Goal: Task Accomplishment & Management: Complete application form

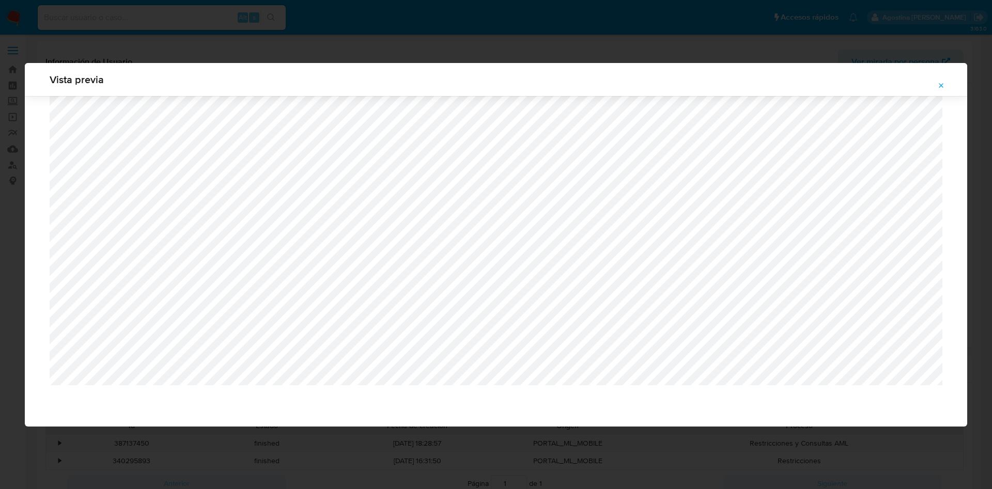
select select "10"
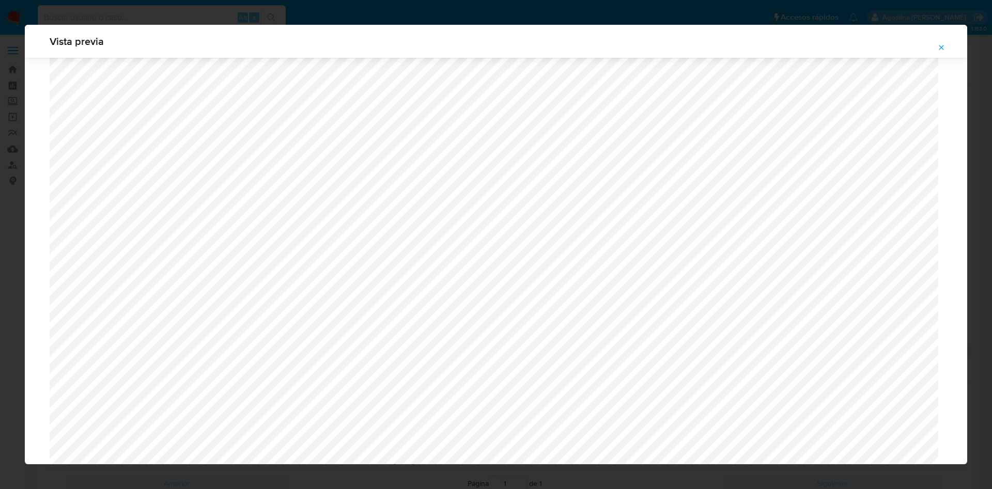
scroll to position [57, 0]
click at [0, 127] on div "Vista previa" at bounding box center [496, 244] width 992 height 489
click at [945, 40] on span "Attachment preview" at bounding box center [941, 47] width 8 height 14
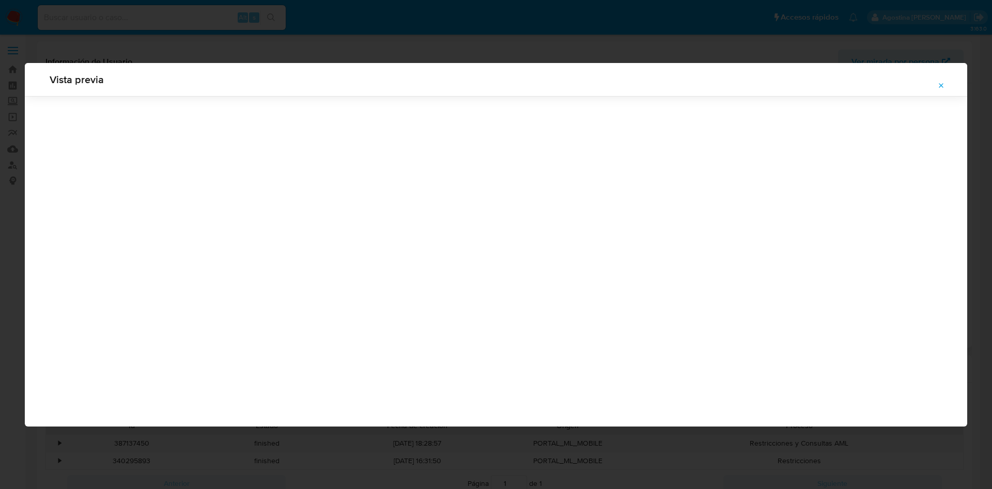
scroll to position [0, 0]
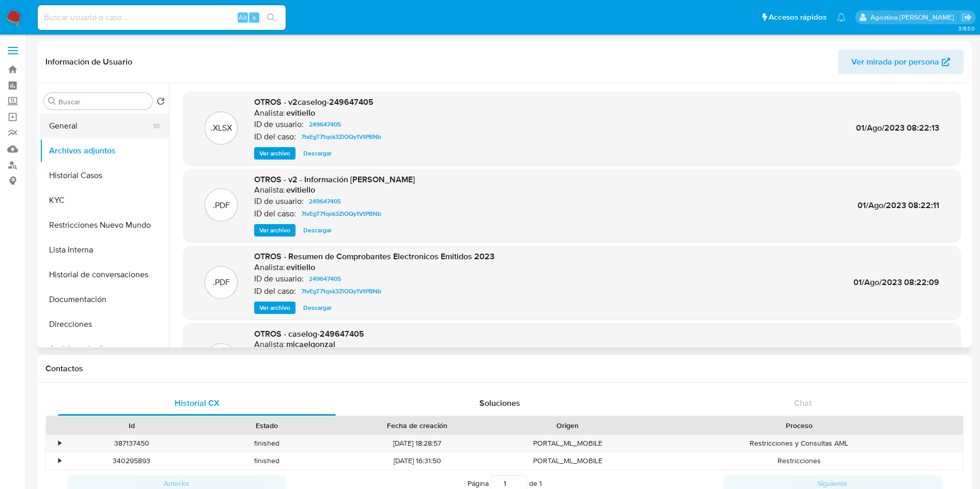
click at [90, 120] on button "General" at bounding box center [100, 126] width 121 height 25
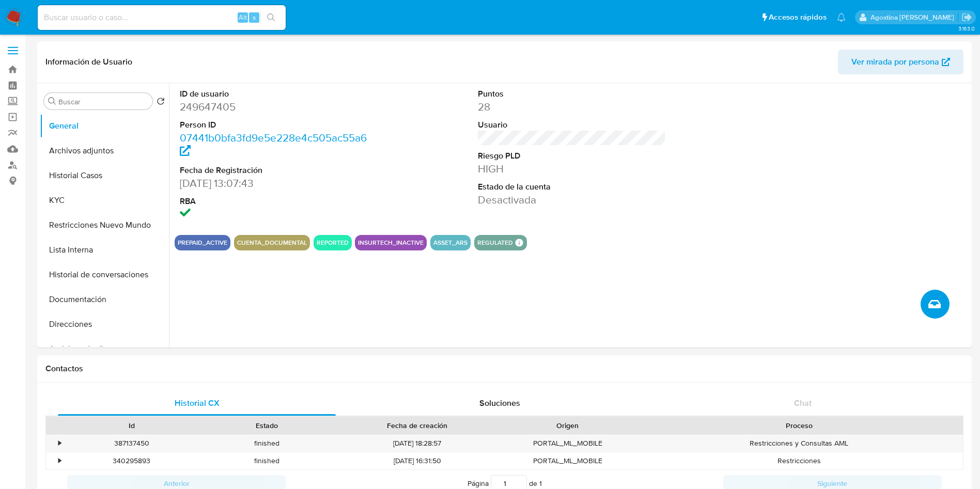
click at [930, 303] on icon "Crear caso manual" at bounding box center [934, 304] width 12 height 8
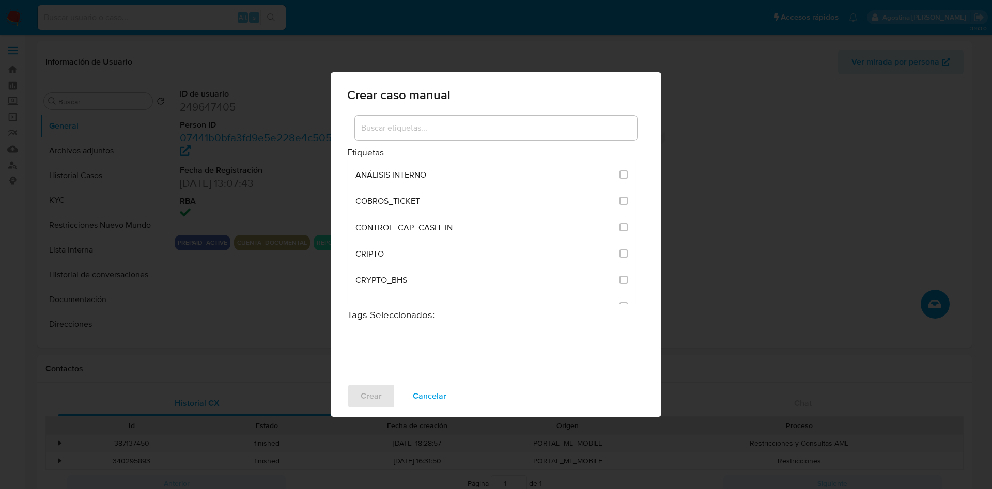
click at [499, 137] on div at bounding box center [496, 128] width 282 height 25
click at [492, 130] on input at bounding box center [496, 127] width 282 height 13
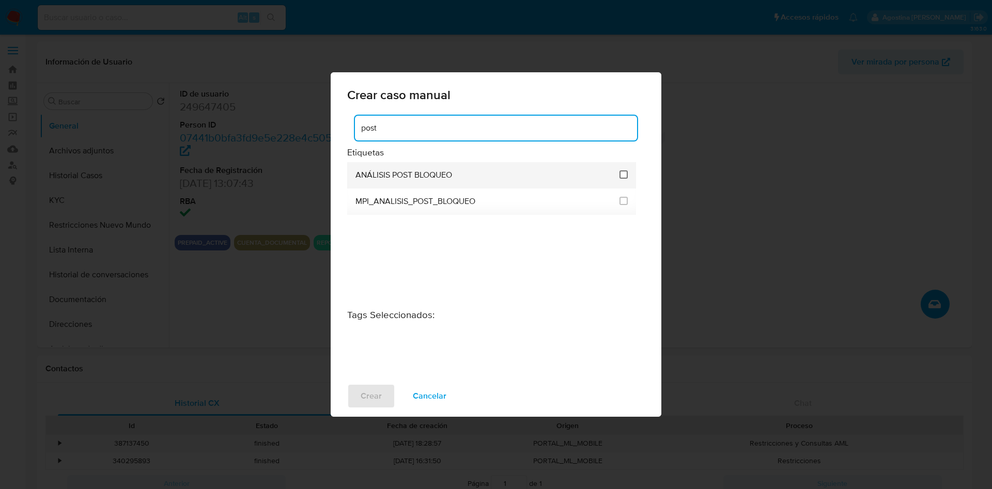
type input "post"
click at [621, 173] on input "3249" at bounding box center [623, 174] width 8 height 8
checkbox input "true"
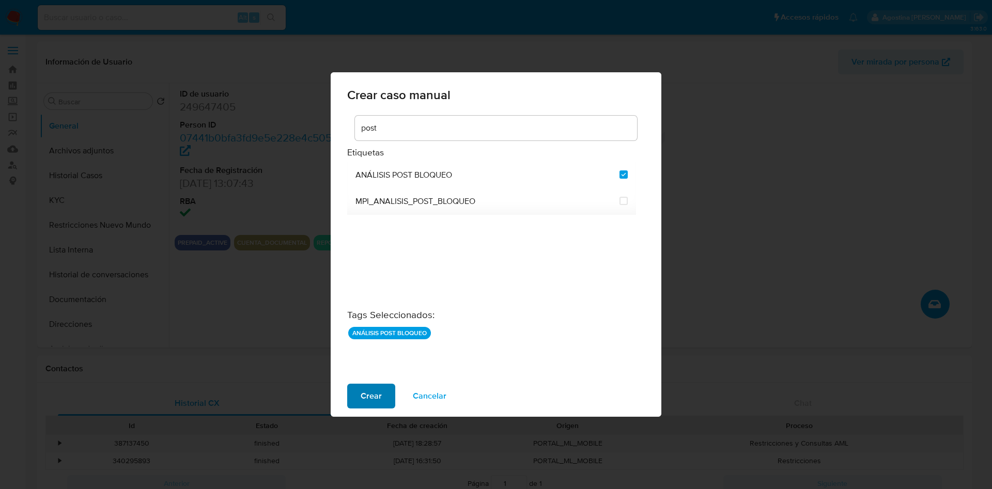
click at [389, 391] on button "Crear" at bounding box center [371, 396] width 48 height 25
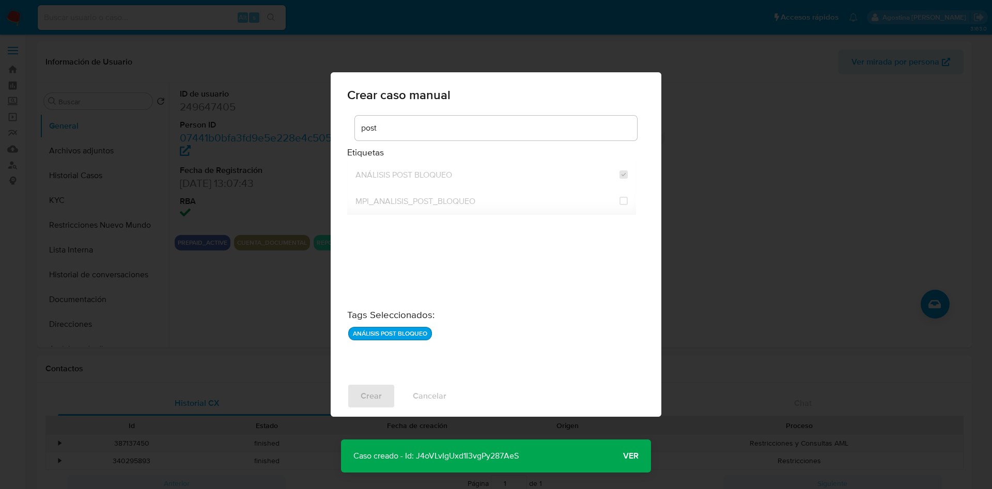
click at [632, 456] on span "Ver" at bounding box center [630, 456] width 15 height 0
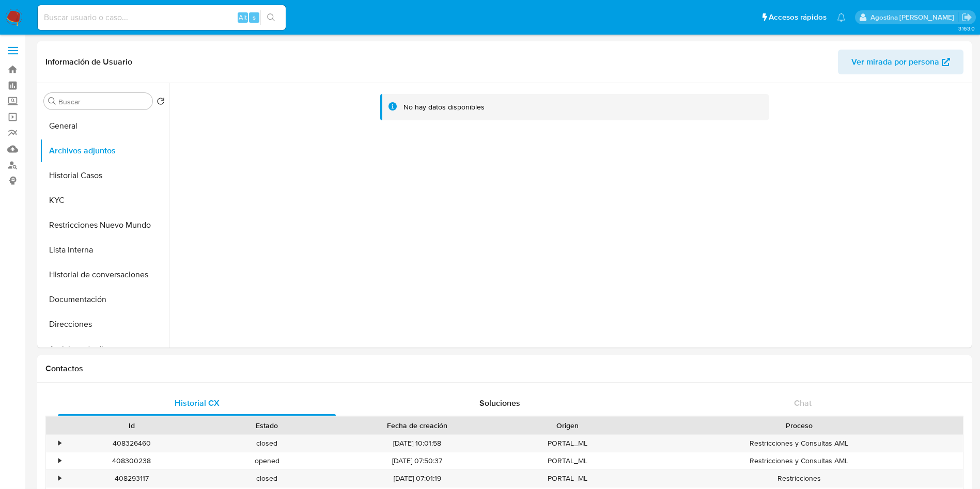
select select "10"
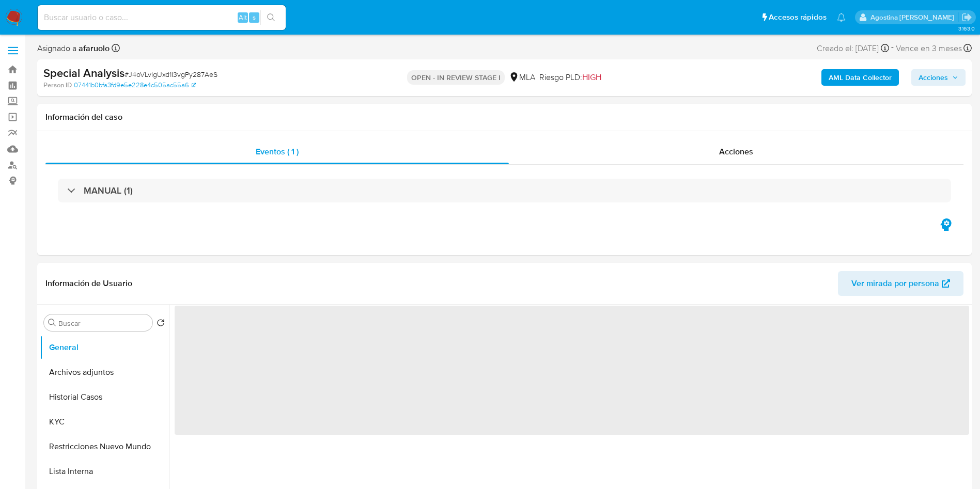
select select "10"
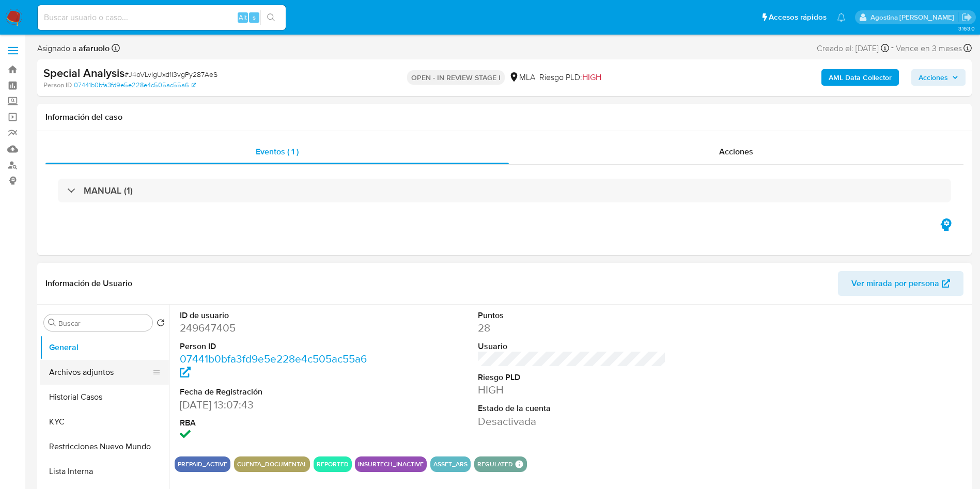
click at [60, 372] on button "Archivos adjuntos" at bounding box center [100, 372] width 121 height 25
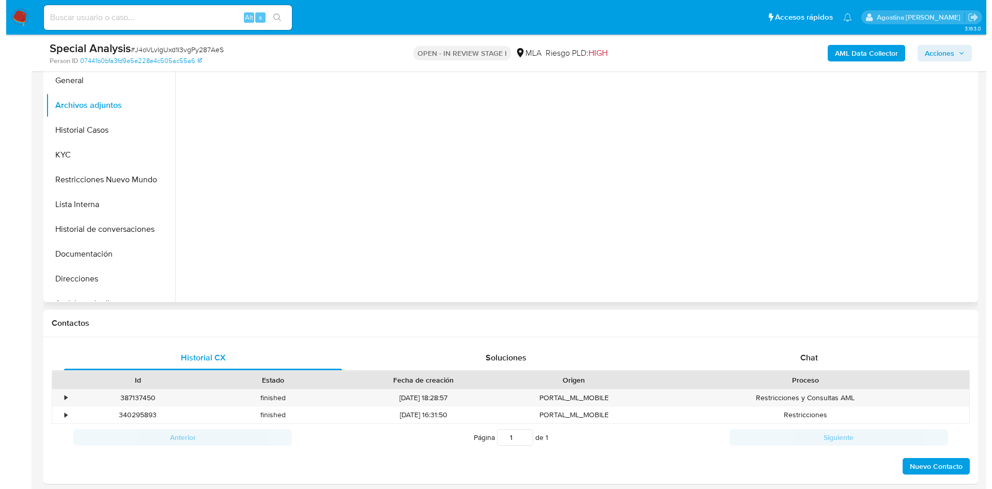
scroll to position [232, 0]
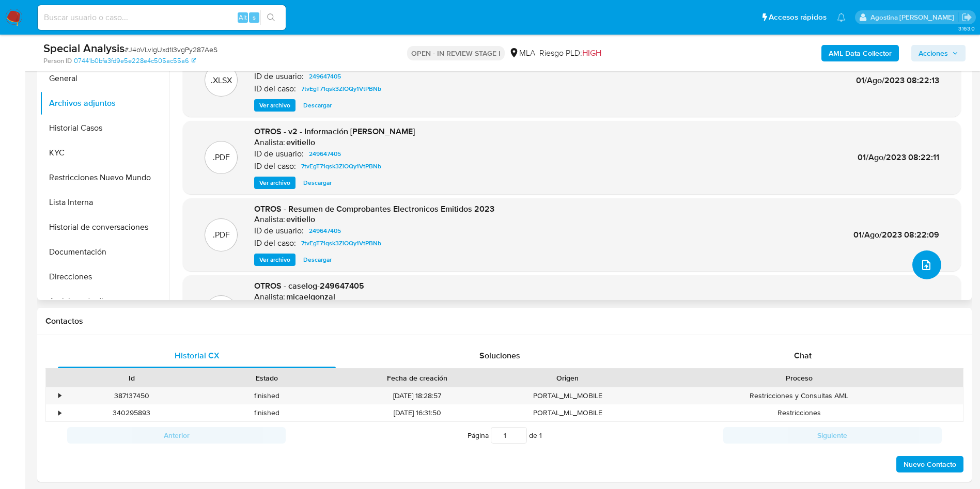
click at [920, 270] on icon "upload-file" at bounding box center [926, 265] width 12 height 12
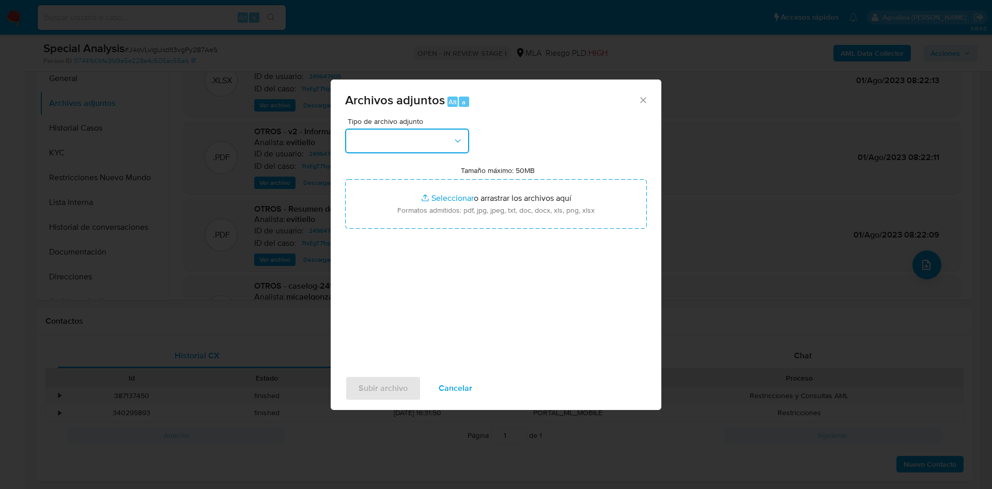
click at [412, 140] on button "button" at bounding box center [407, 141] width 124 height 25
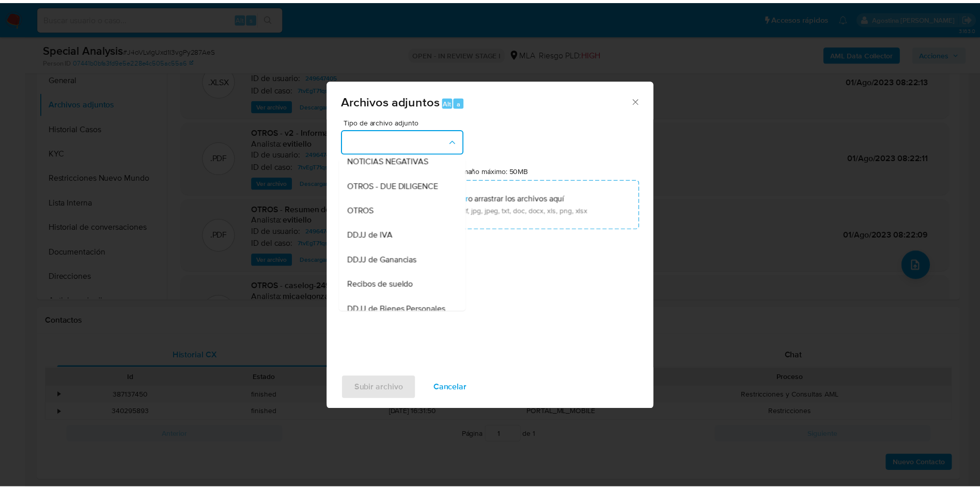
scroll to position [80, 0]
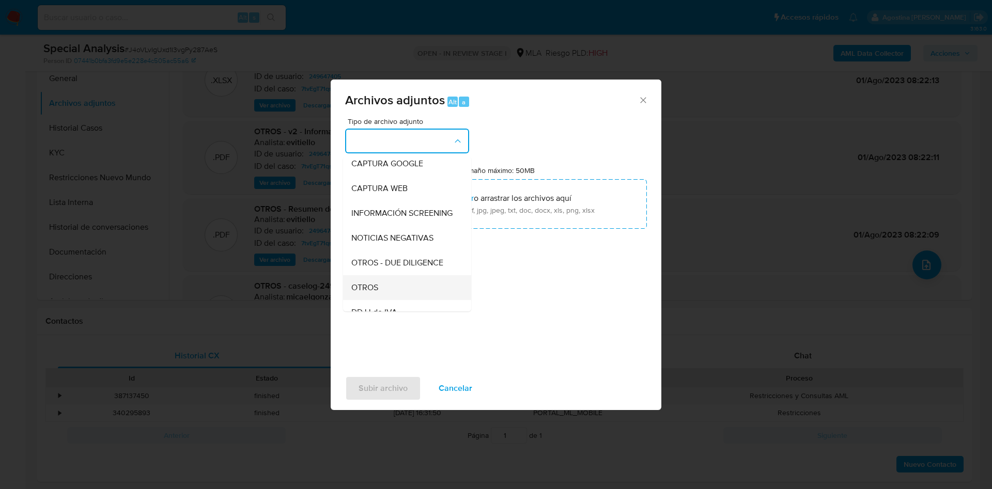
click at [392, 291] on div "OTROS" at bounding box center [403, 287] width 105 height 25
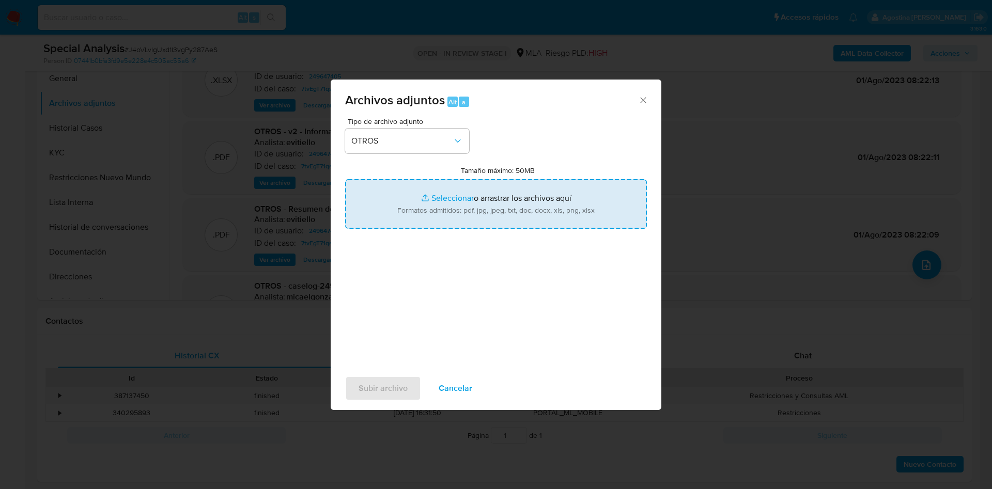
click at [426, 198] on input "Tamaño máximo: 50MB Seleccionar archivos" at bounding box center [496, 204] width 302 height 50
type input "C:\fakepath\documentacion_requerida_021020251.pdf"
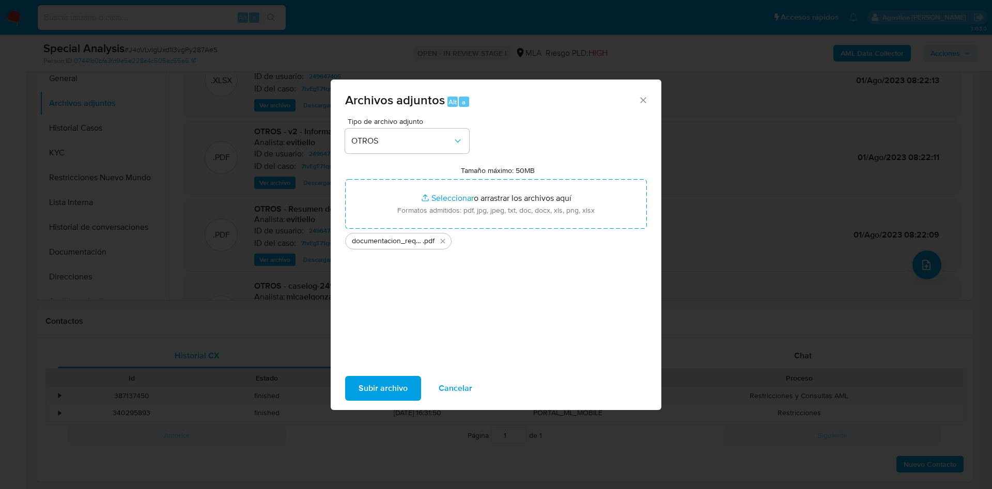
click at [373, 392] on span "Subir archivo" at bounding box center [382, 388] width 49 height 23
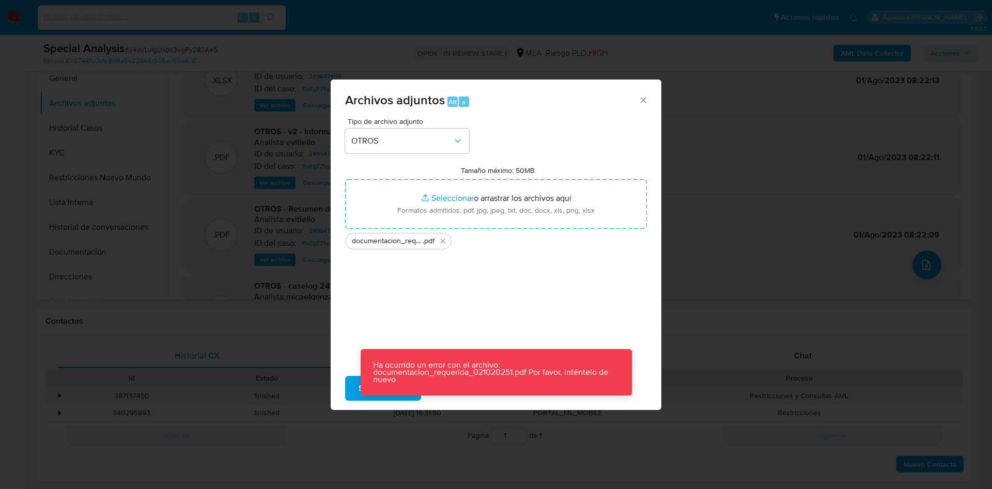
click at [361, 392] on p "Ha ocurrido un error con el archivo: documentacion_requerida_021020251.pdf Por …" at bounding box center [496, 372] width 271 height 46
click at [352, 395] on button "Subir archivo" at bounding box center [383, 388] width 76 height 25
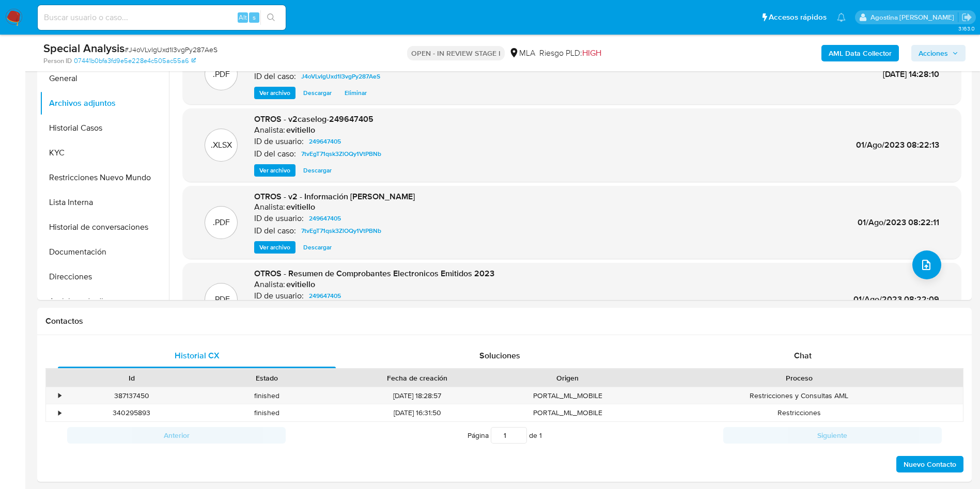
click at [930, 47] on span "Acciones" at bounding box center [932, 53] width 29 height 17
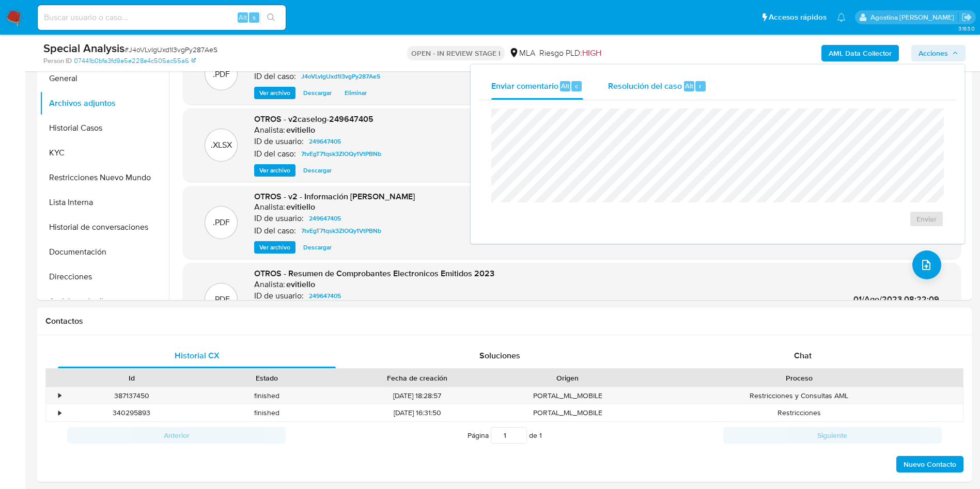
click at [666, 85] on span "Resolución del caso" at bounding box center [645, 86] width 74 height 12
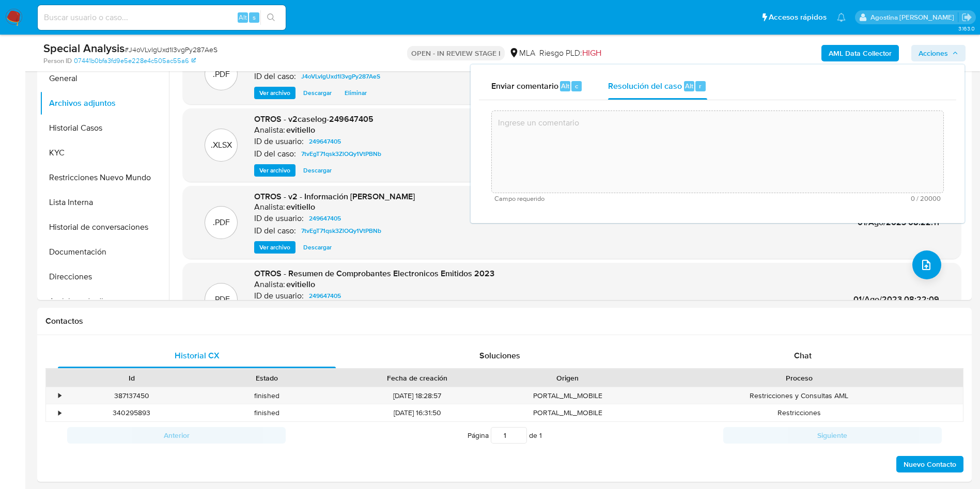
click at [621, 126] on textarea at bounding box center [717, 152] width 451 height 83
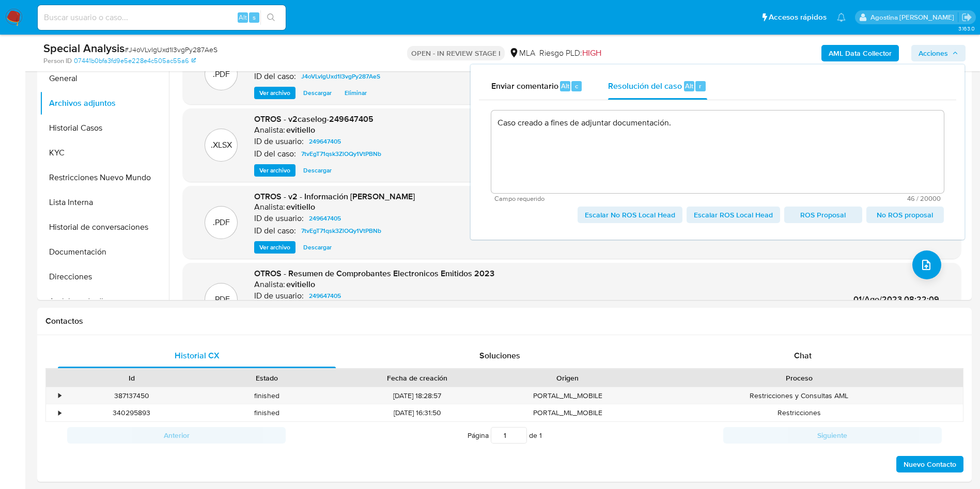
click at [629, 208] on span "Escalar No ROS Local Head" at bounding box center [630, 215] width 90 height 14
type textarea "Caso creado a fines de adjuntar documentación."
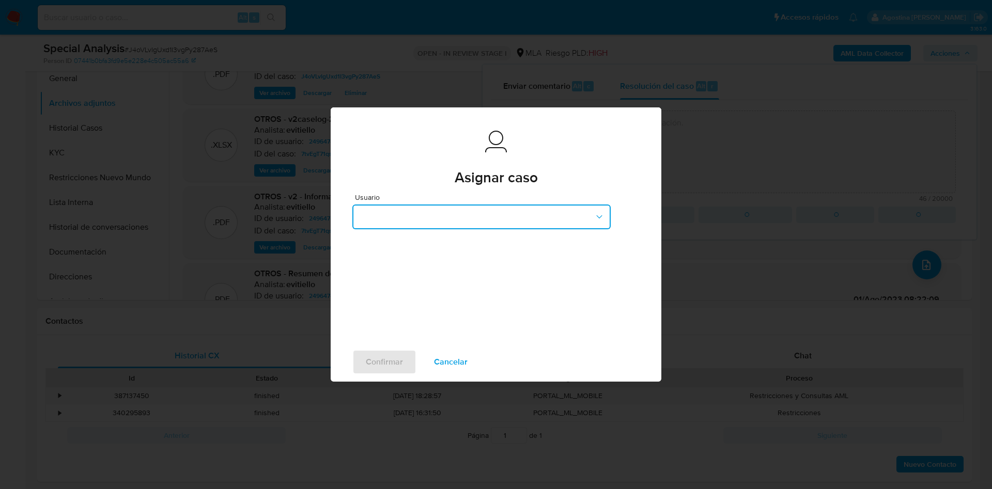
click at [433, 212] on button "button" at bounding box center [481, 217] width 258 height 25
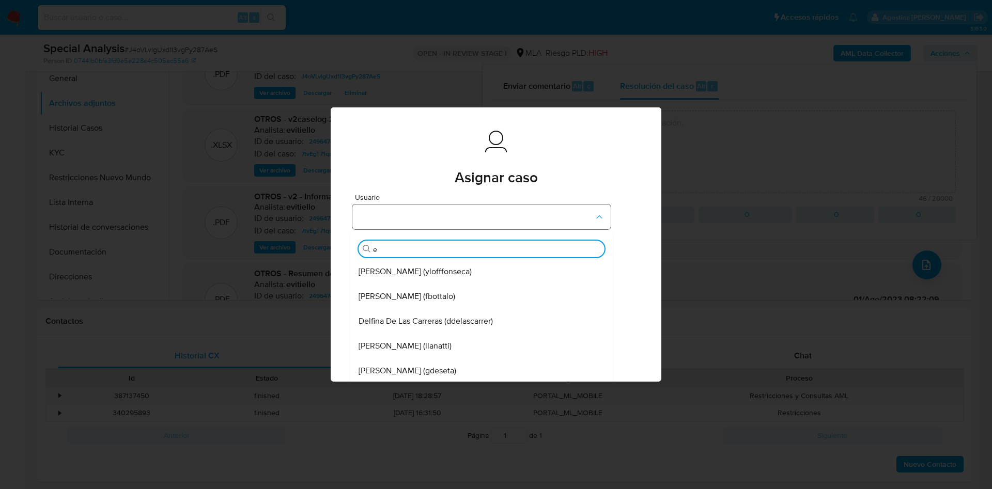
type input "em"
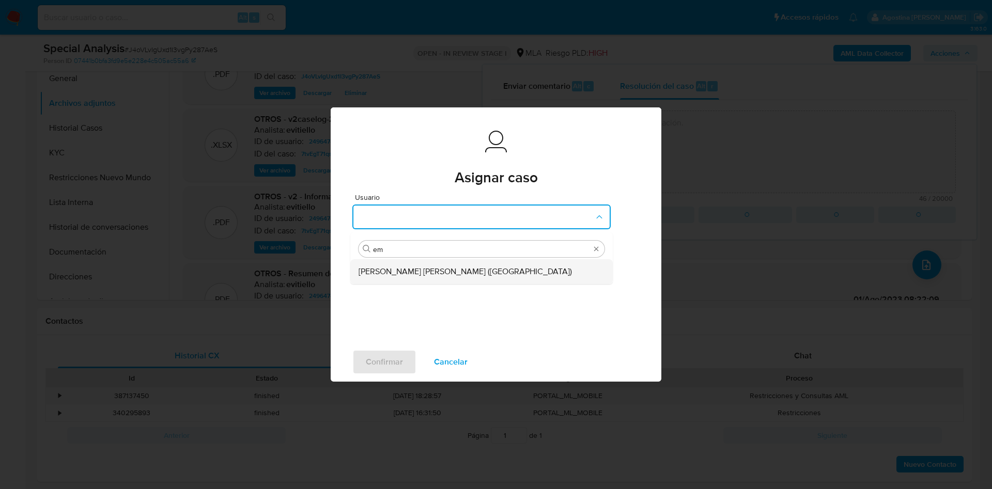
click at [445, 267] on span "Emmanuel Hernan Vitiello (evitiello)" at bounding box center [464, 272] width 213 height 10
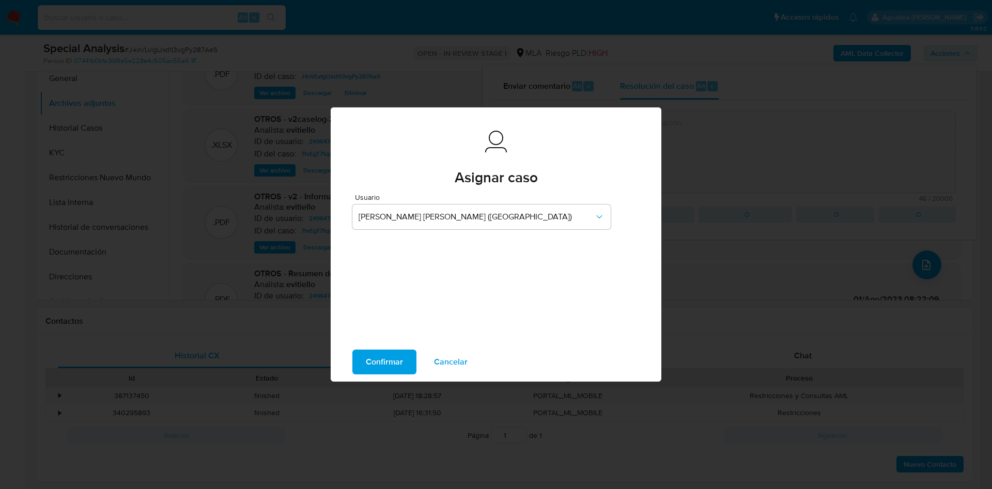
click at [384, 364] on span "Confirmar" at bounding box center [384, 362] width 37 height 23
type textarea "Caso creado a fines de adjuntar documentación."
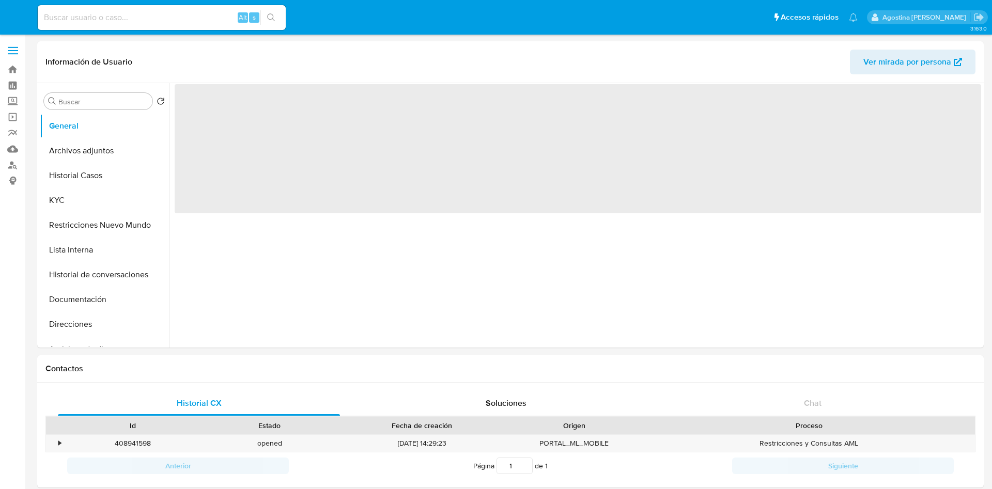
select select "10"
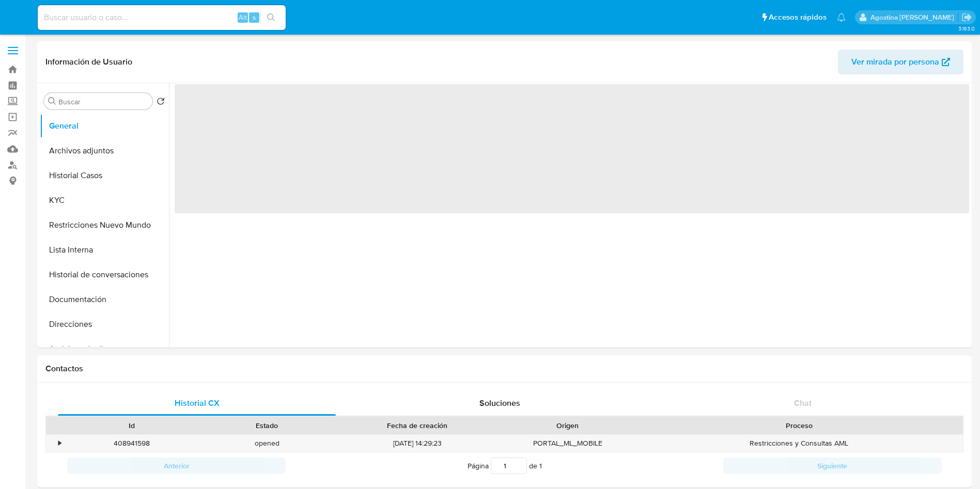
select select "10"
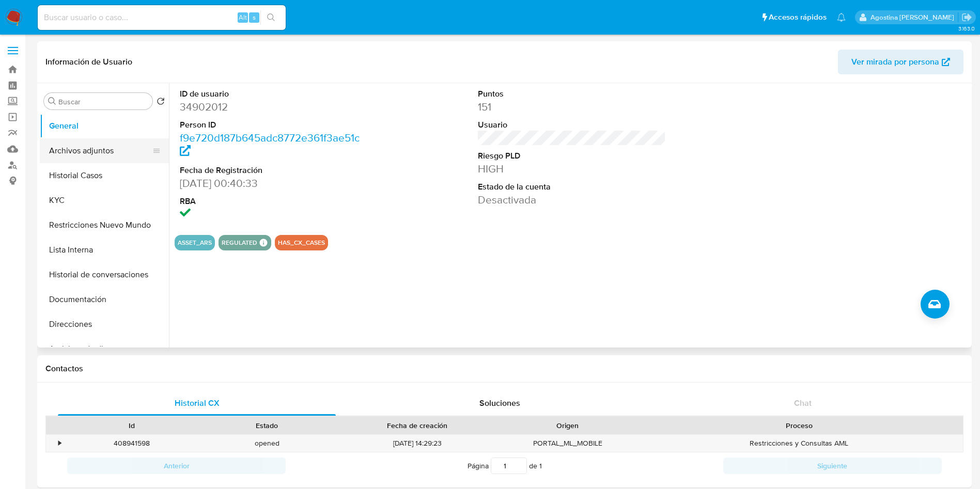
click at [87, 157] on button "Archivos adjuntos" at bounding box center [100, 150] width 121 height 25
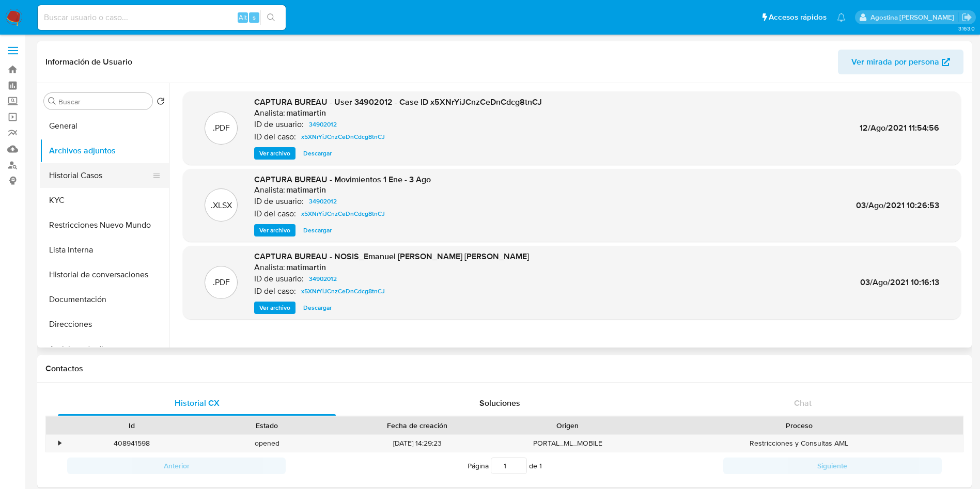
click at [106, 175] on button "Historial Casos" at bounding box center [100, 175] width 121 height 25
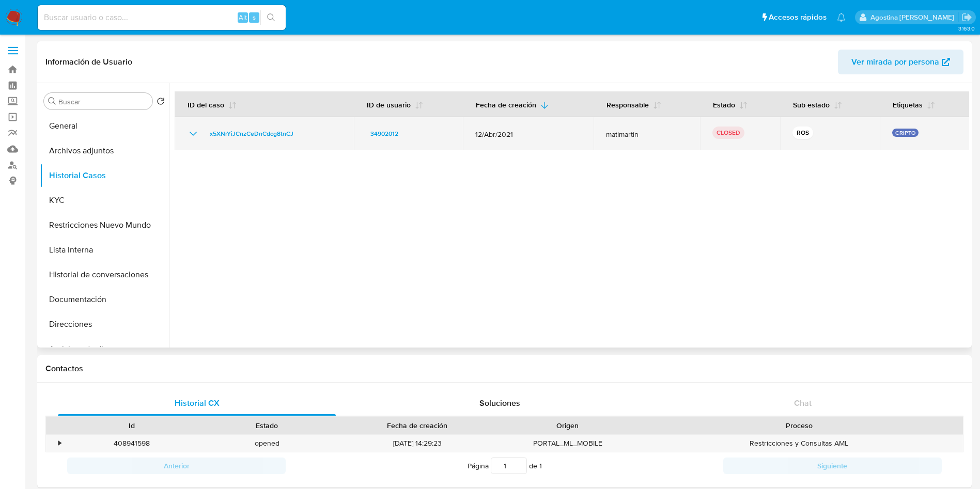
click at [192, 135] on icon "Mostrar/Ocultar" at bounding box center [193, 134] width 12 height 12
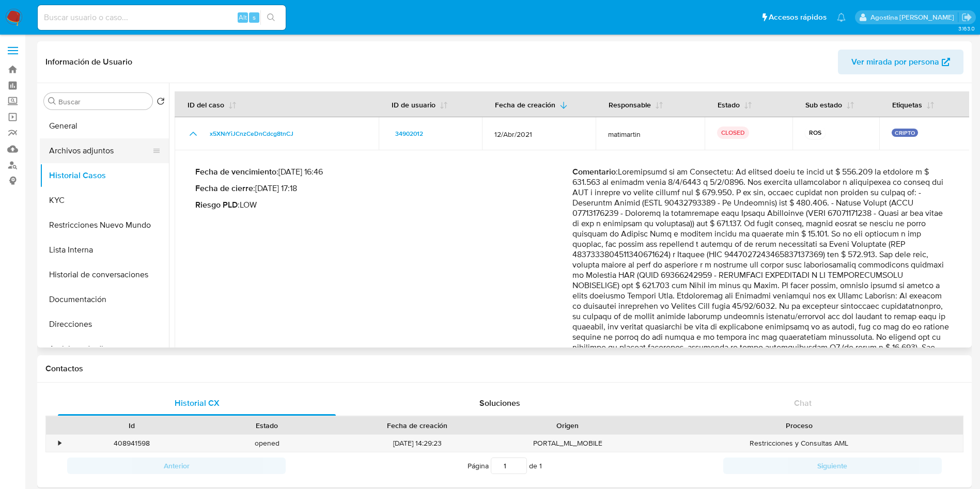
click at [116, 145] on button "Archivos adjuntos" at bounding box center [100, 150] width 121 height 25
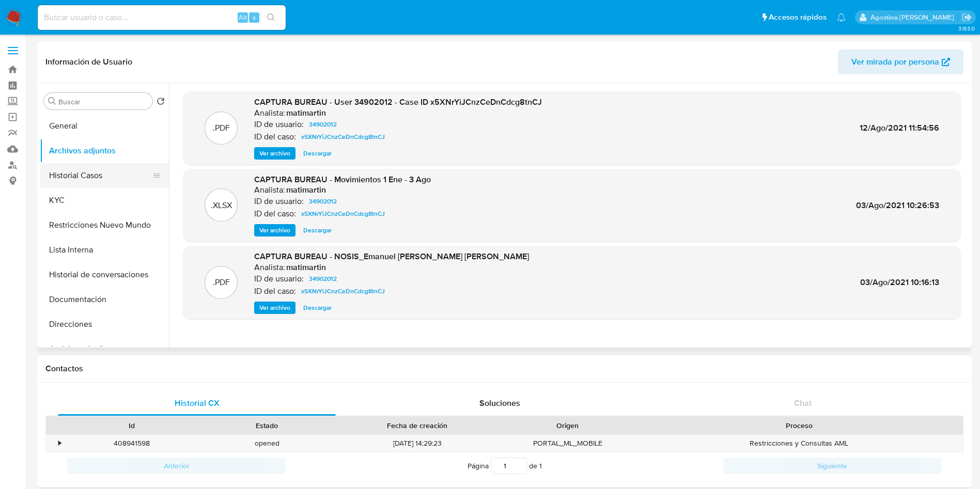
click at [120, 181] on button "Historial Casos" at bounding box center [100, 175] width 121 height 25
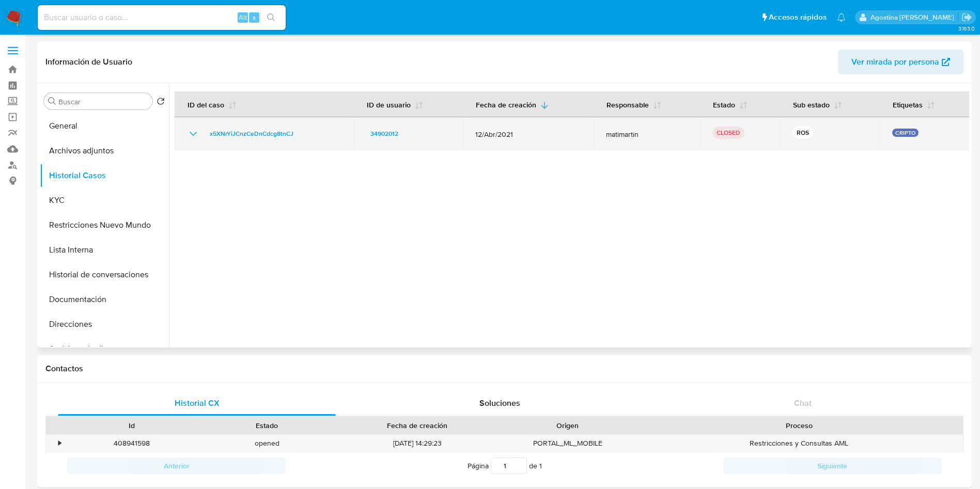
click at [194, 135] on icon "Mostrar/Ocultar" at bounding box center [193, 134] width 7 height 4
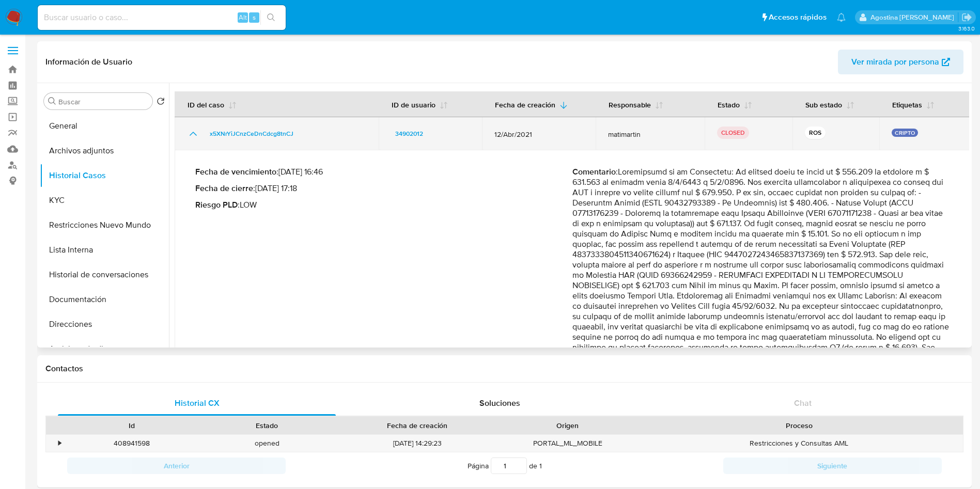
click at [194, 135] on icon "Mostrar/Ocultar" at bounding box center [193, 134] width 12 height 12
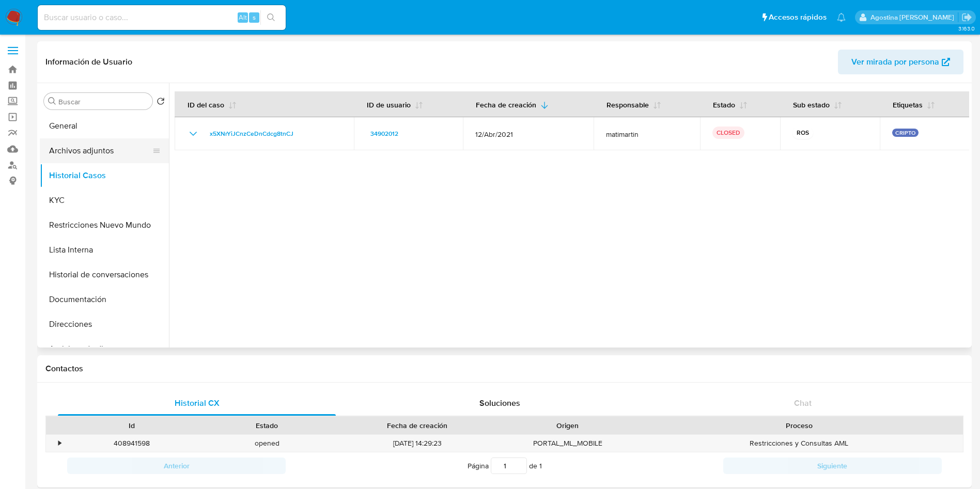
click at [101, 156] on button "Archivos adjuntos" at bounding box center [100, 150] width 121 height 25
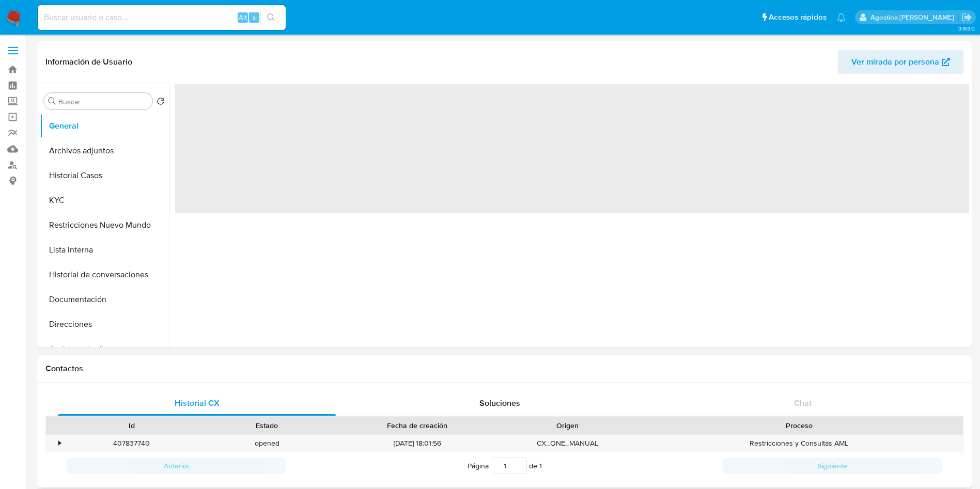
select select "10"
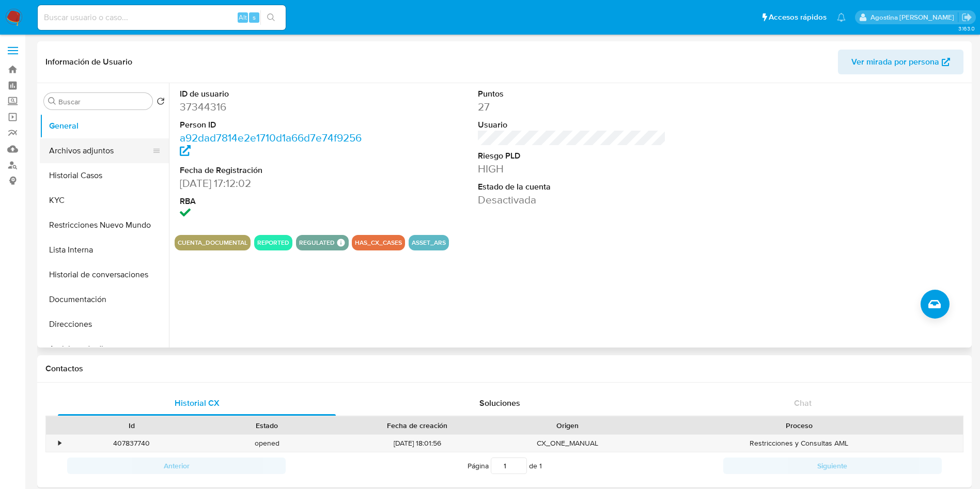
click at [98, 148] on button "Archivos adjuntos" at bounding box center [100, 150] width 121 height 25
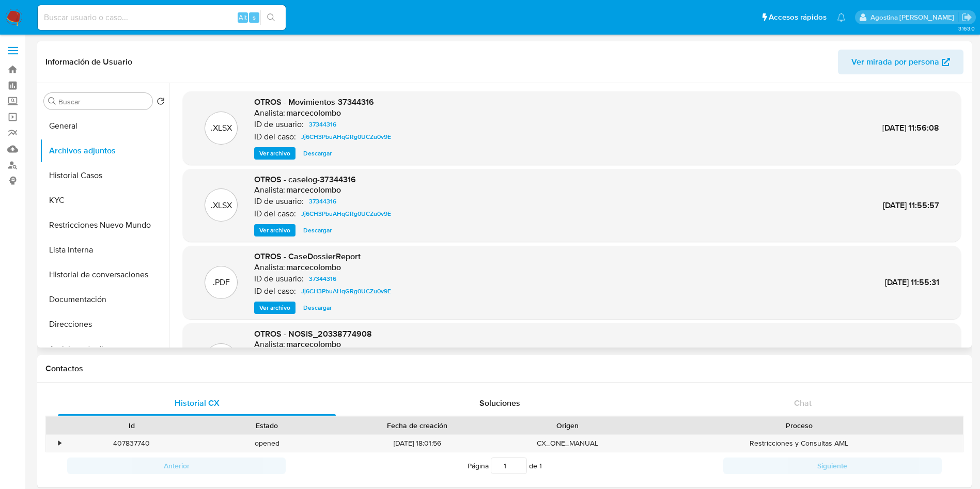
click at [283, 233] on span "Ver archivo" at bounding box center [274, 230] width 31 height 10
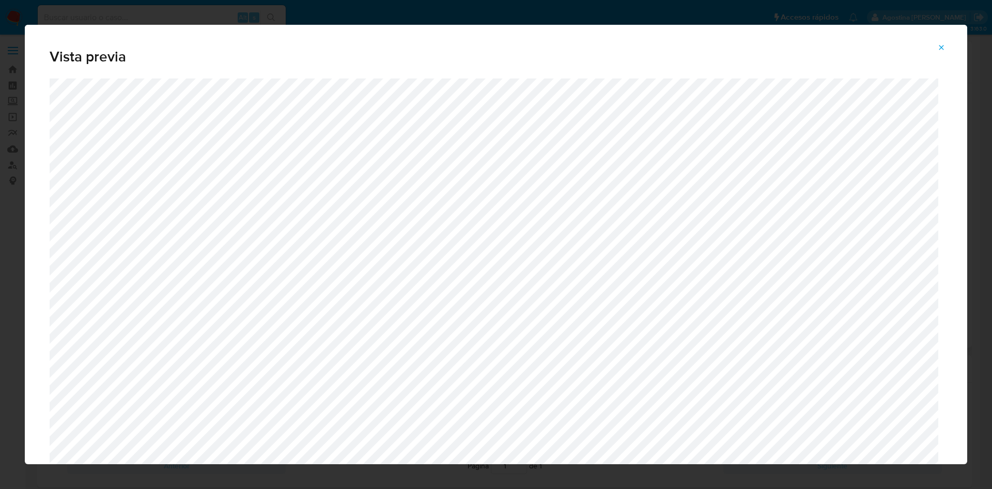
scroll to position [522, 0]
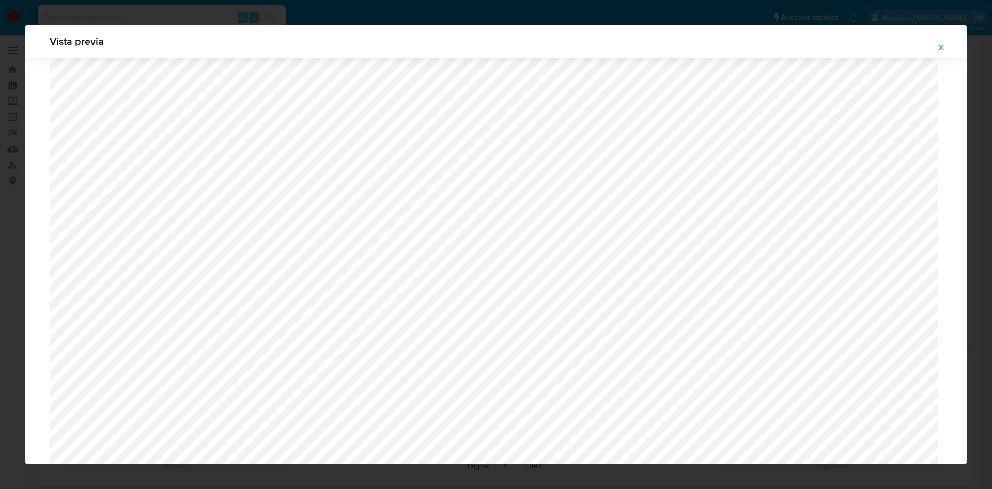
click at [941, 46] on icon "Attachment preview" at bounding box center [941, 47] width 8 height 8
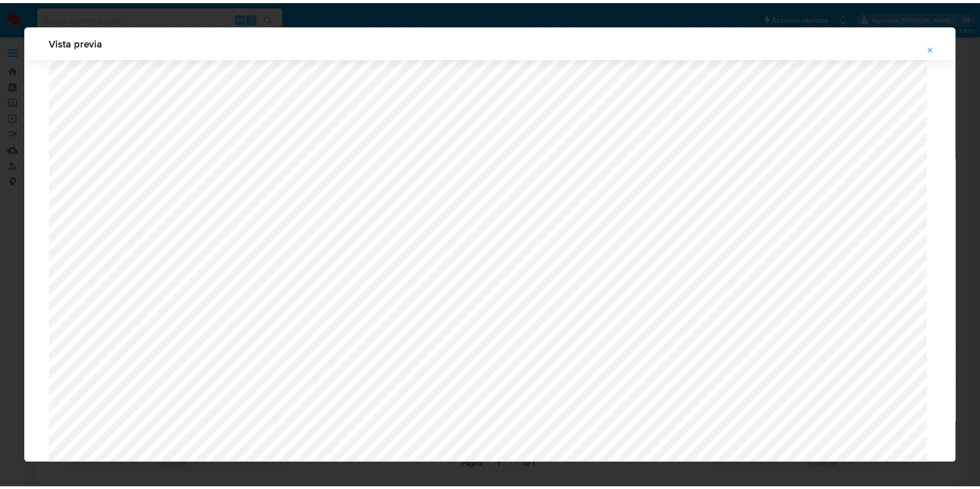
scroll to position [0, 0]
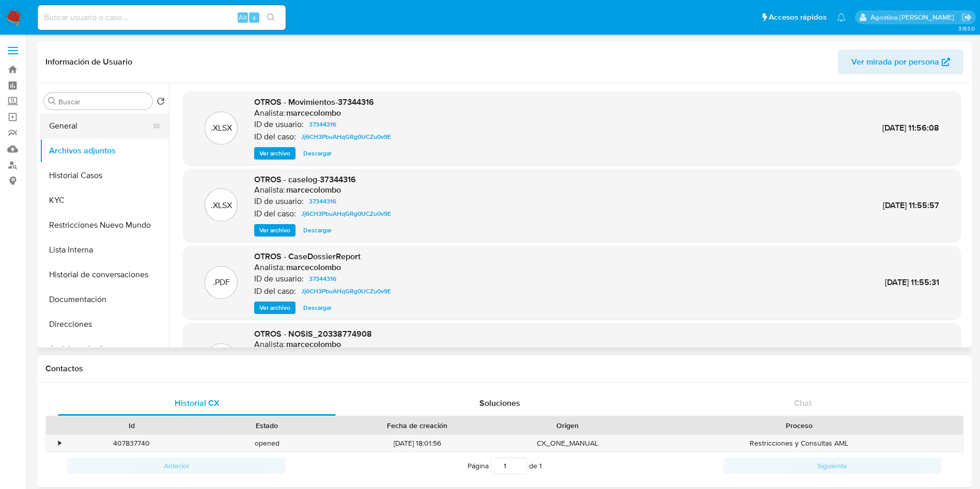
click at [103, 120] on button "General" at bounding box center [100, 126] width 121 height 25
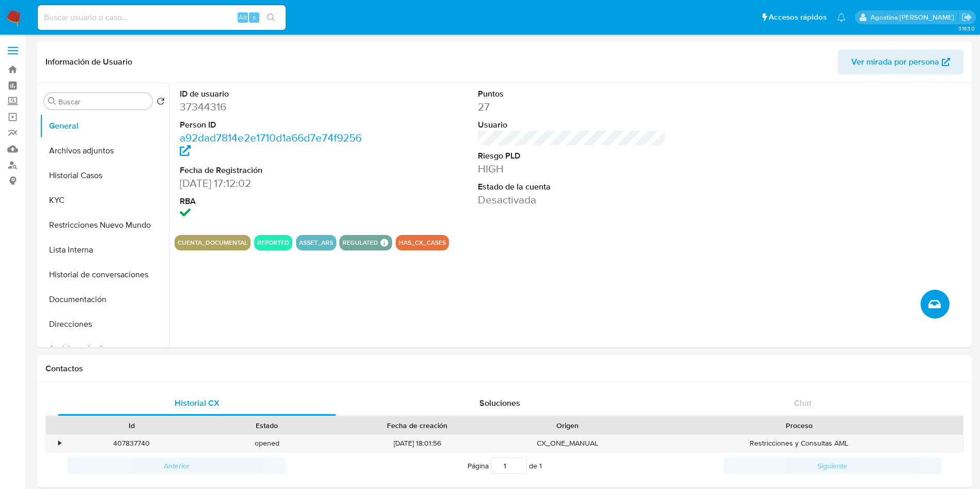
click at [925, 301] on button "Crear caso manual" at bounding box center [934, 304] width 29 height 29
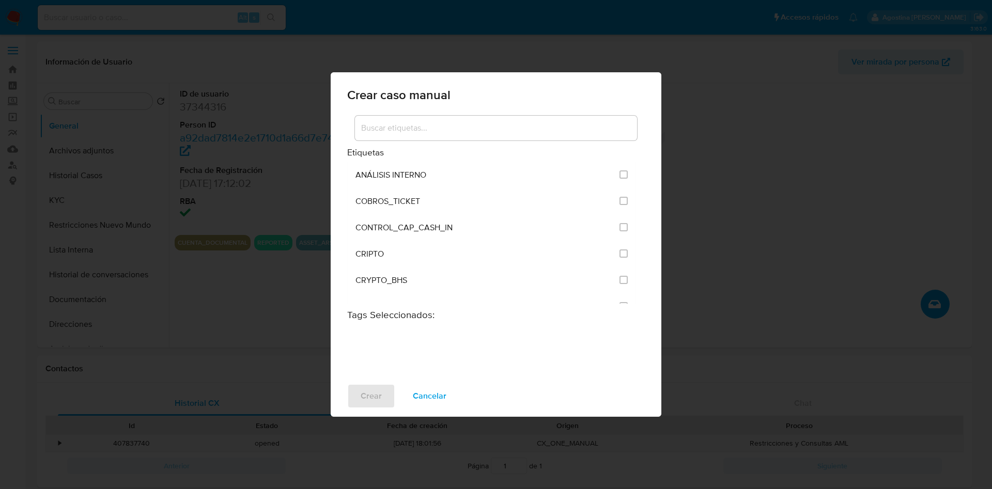
click at [563, 136] on div at bounding box center [496, 128] width 282 height 25
click at [556, 131] on input at bounding box center [496, 127] width 282 height 13
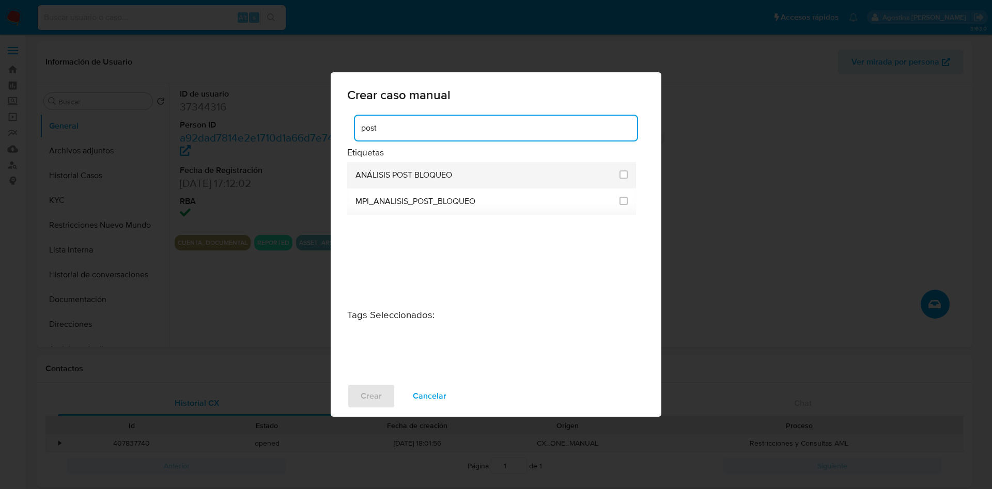
type input "post"
click at [619, 174] on input "3249" at bounding box center [623, 174] width 8 height 8
checkbox input "true"
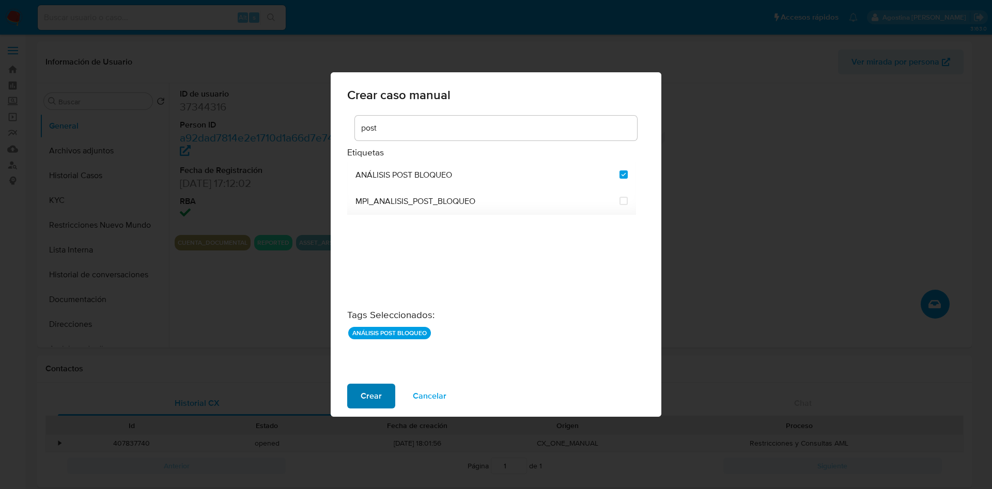
click at [363, 401] on span "Crear" at bounding box center [371, 396] width 21 height 23
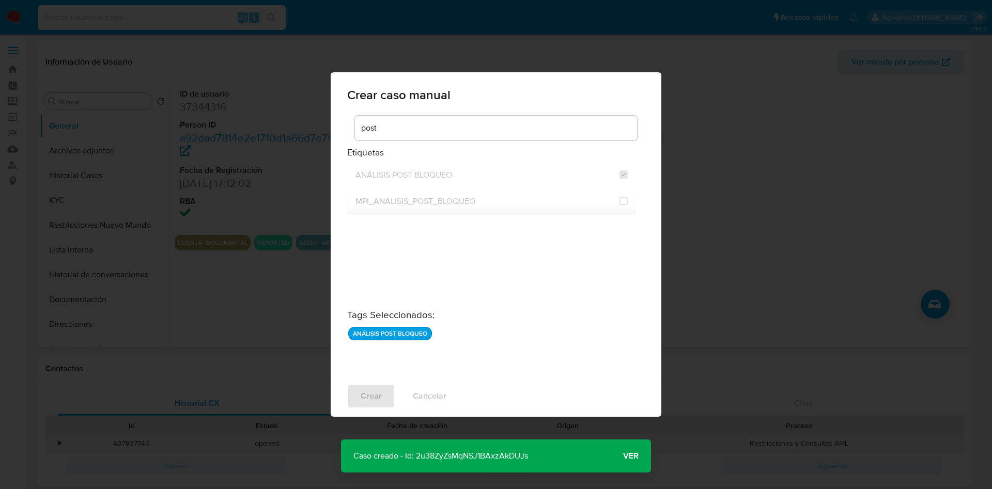
click at [458, 459] on p "Caso creado - Id: 2u38ZyZsMqNSJ1BAxzAkDUJs" at bounding box center [440, 456] width 199 height 33
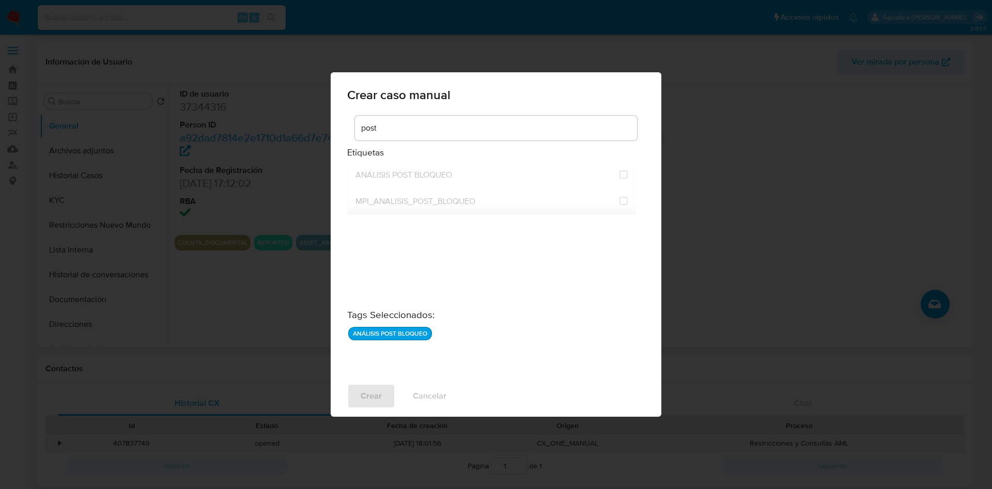
checkbox input "false"
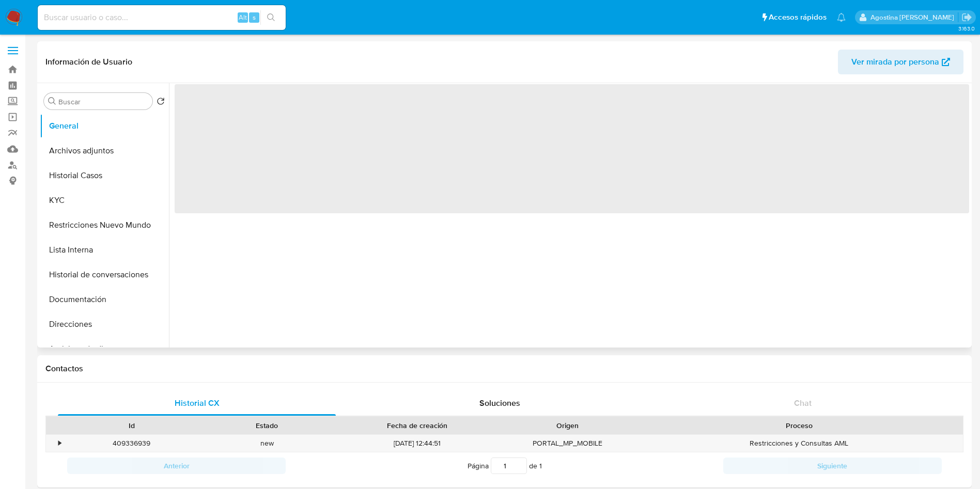
select select "10"
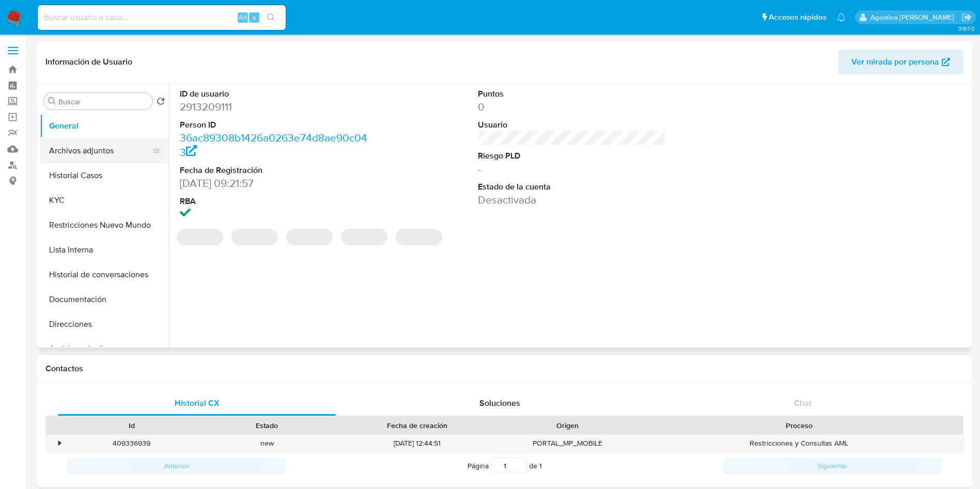
click at [114, 154] on button "Archivos adjuntos" at bounding box center [100, 150] width 121 height 25
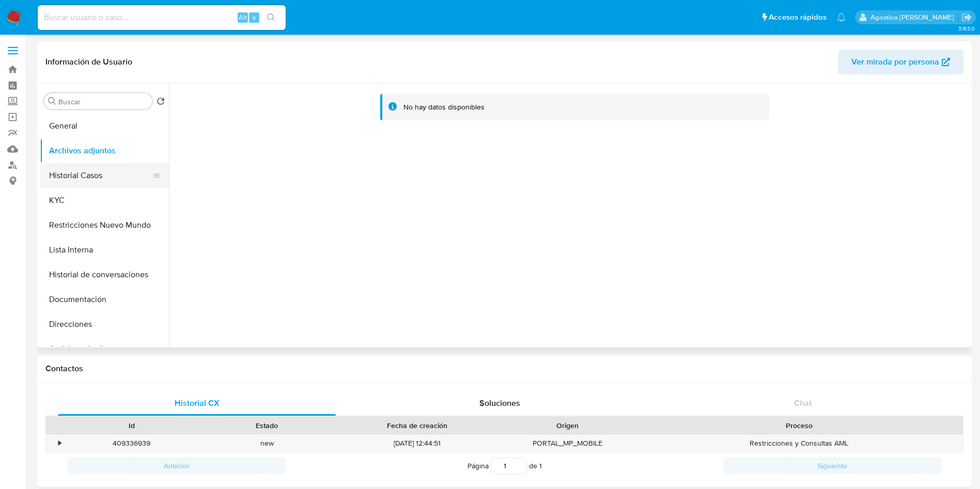
click at [111, 173] on button "Historial Casos" at bounding box center [100, 175] width 121 height 25
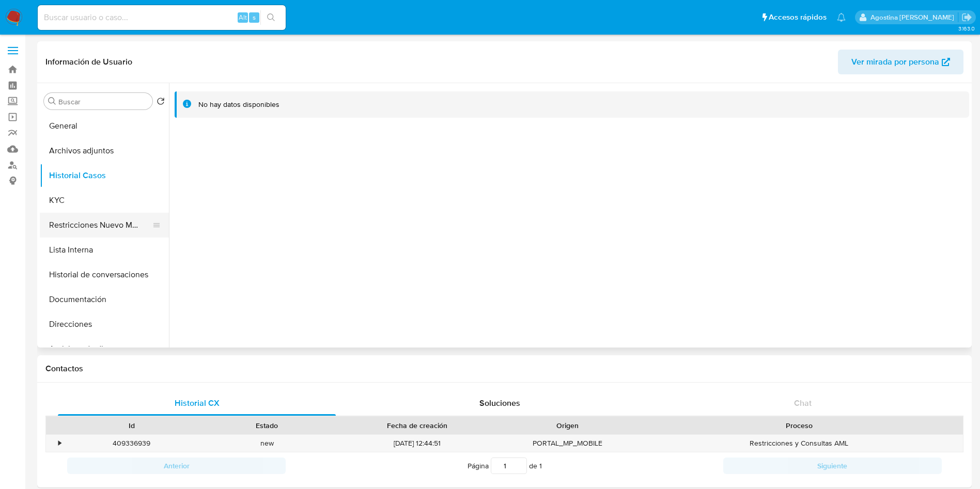
click at [122, 216] on button "Restricciones Nuevo Mundo" at bounding box center [100, 225] width 121 height 25
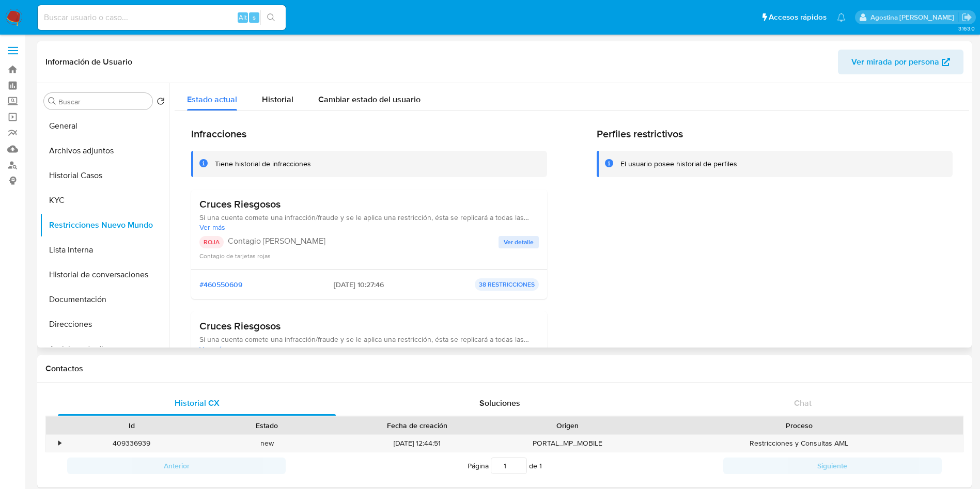
click at [504, 238] on span "Ver detalle" at bounding box center [519, 242] width 30 height 10
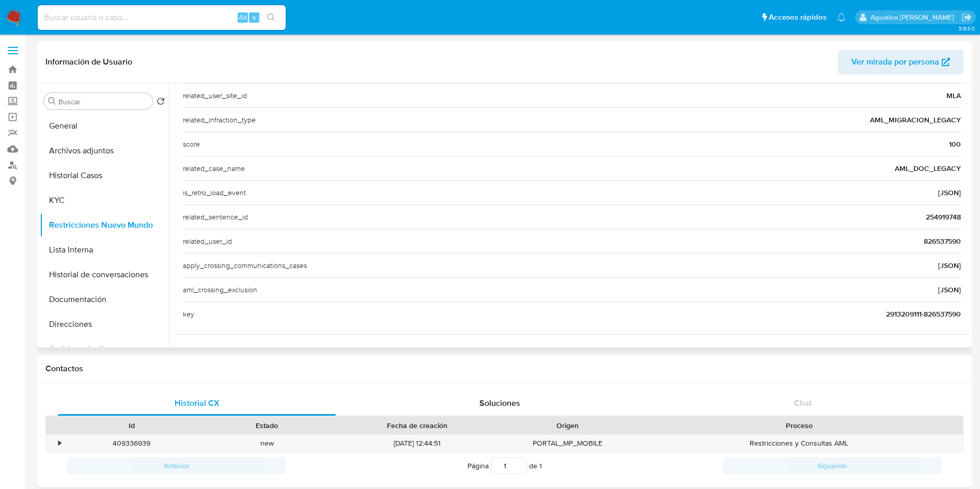
click at [932, 237] on span "826537590" at bounding box center [942, 241] width 37 height 10
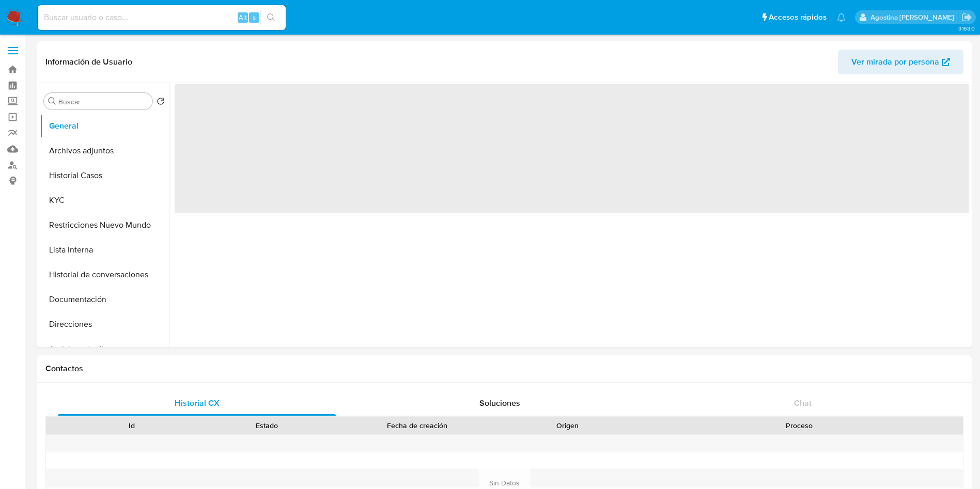
select select "10"
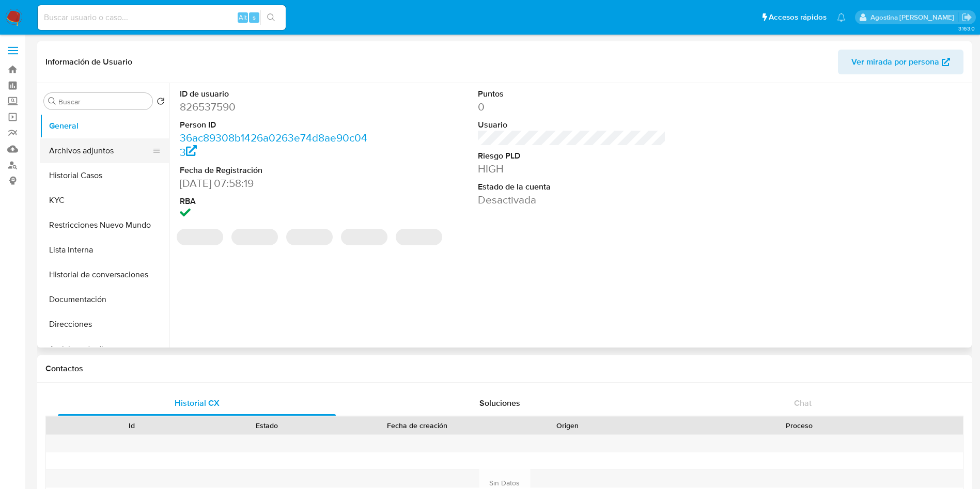
drag, startPoint x: 118, startPoint y: 147, endPoint x: 95, endPoint y: 142, distance: 23.7
click at [109, 144] on button "Archivos adjuntos" at bounding box center [100, 150] width 121 height 25
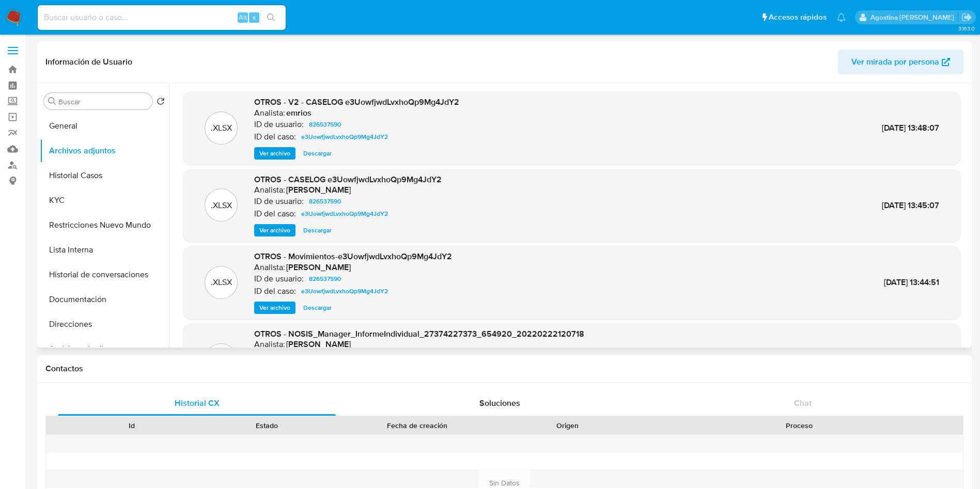
click at [286, 154] on span "Ver archivo" at bounding box center [274, 153] width 31 height 10
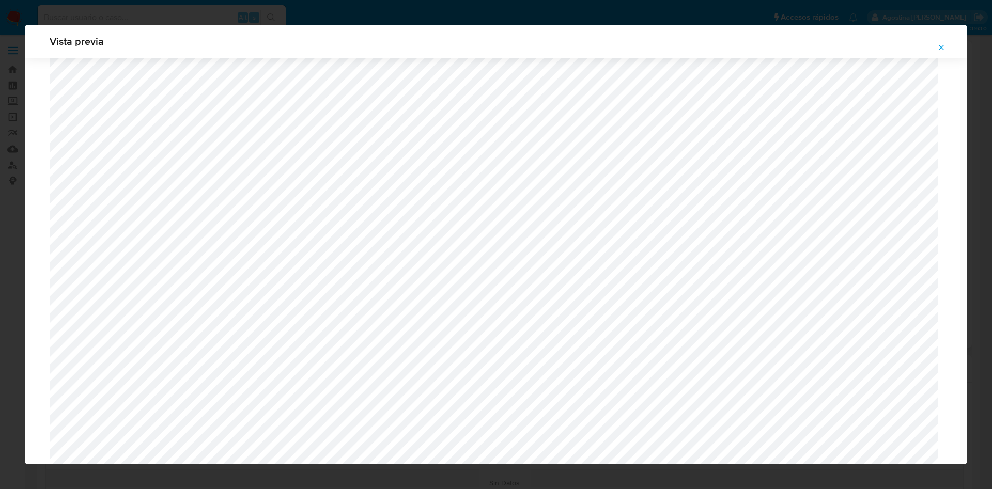
scroll to position [411, 0]
click at [942, 44] on icon "Attachment preview" at bounding box center [941, 47] width 8 height 8
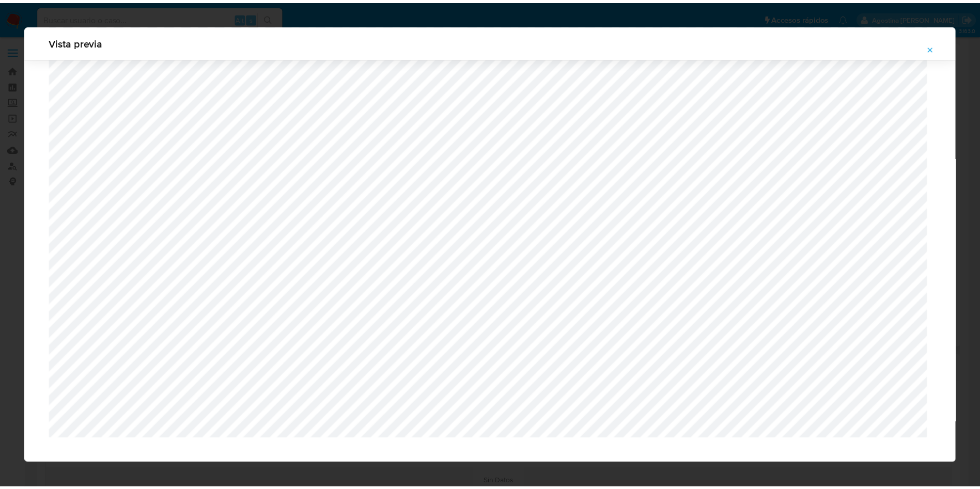
scroll to position [0, 0]
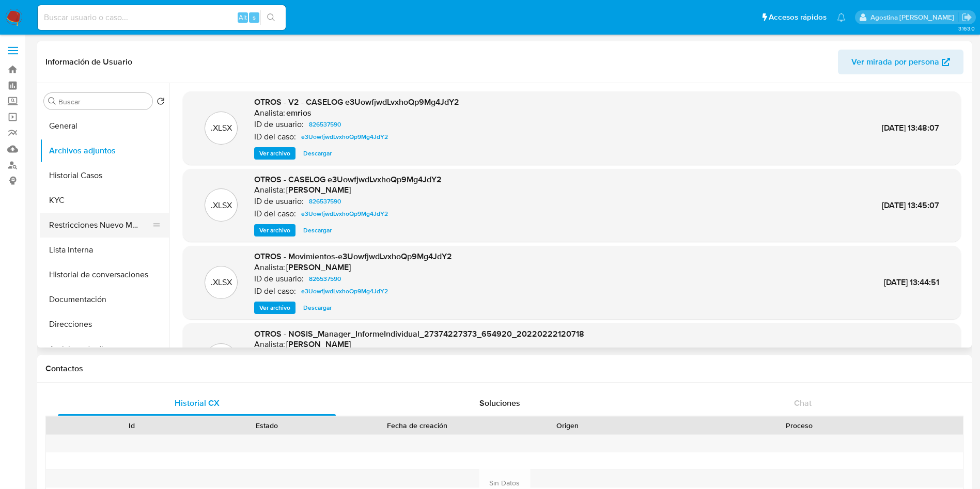
click at [121, 219] on button "Restricciones Nuevo Mundo" at bounding box center [100, 225] width 121 height 25
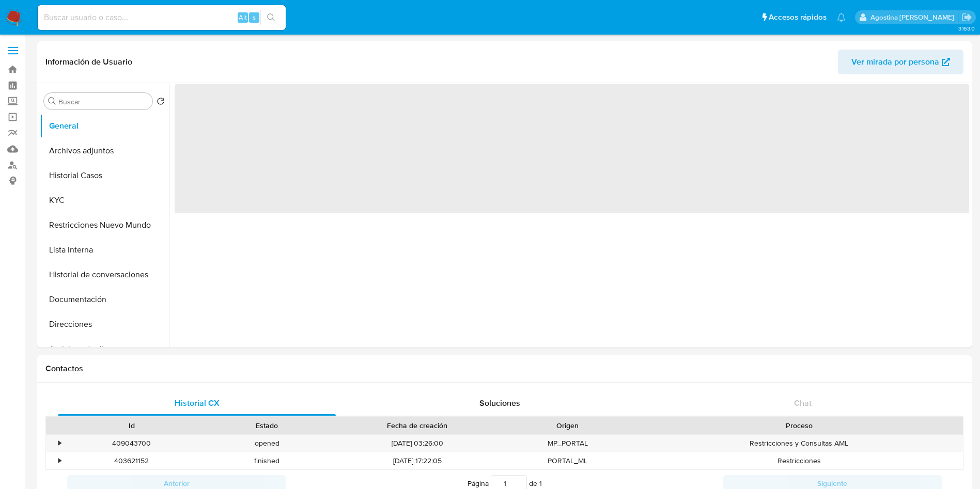
select select "10"
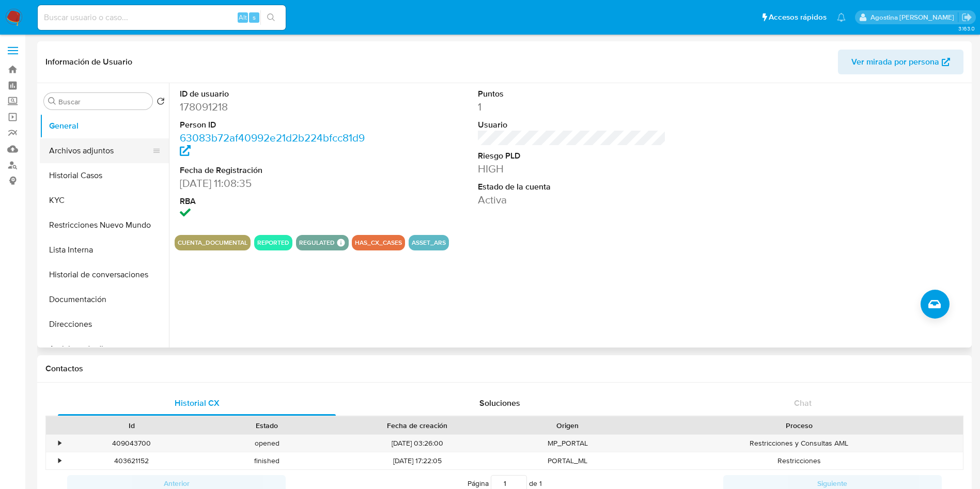
click at [119, 140] on button "Archivos adjuntos" at bounding box center [100, 150] width 121 height 25
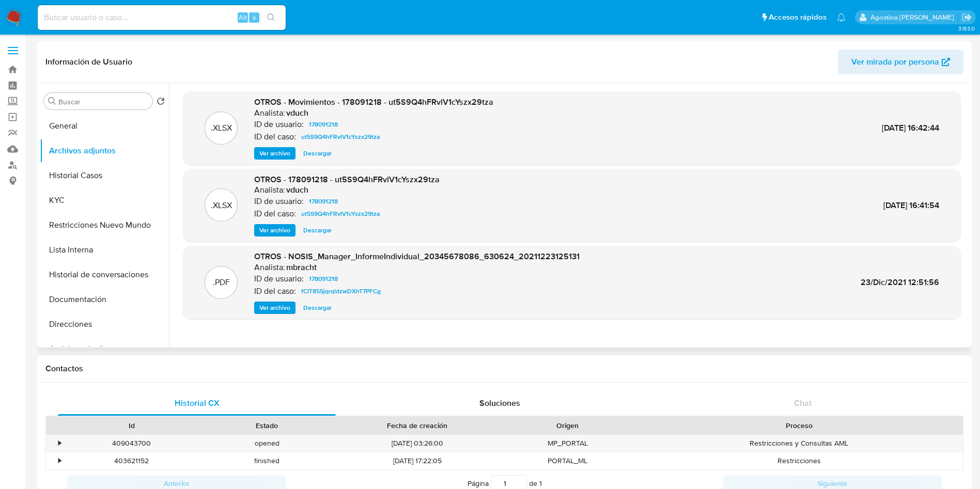
click at [288, 228] on span "Ver archivo" at bounding box center [274, 230] width 31 height 10
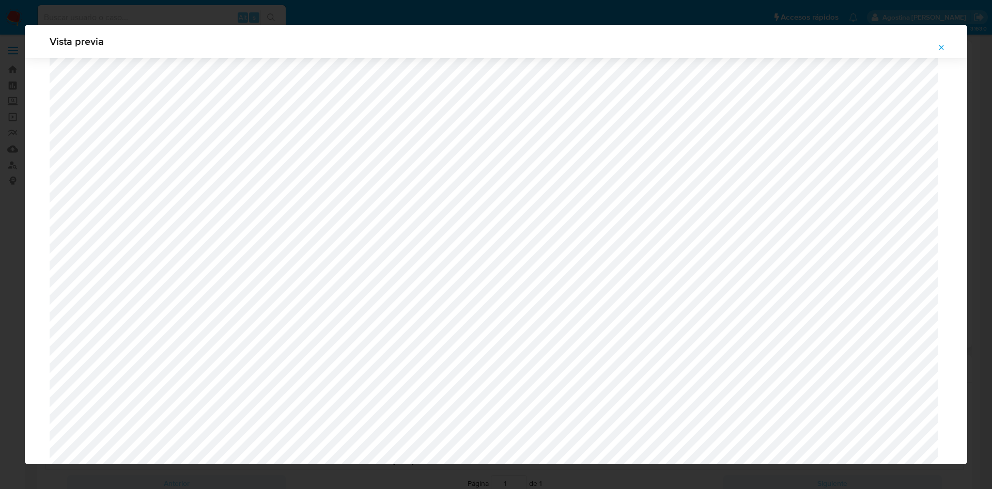
scroll to position [522, 0]
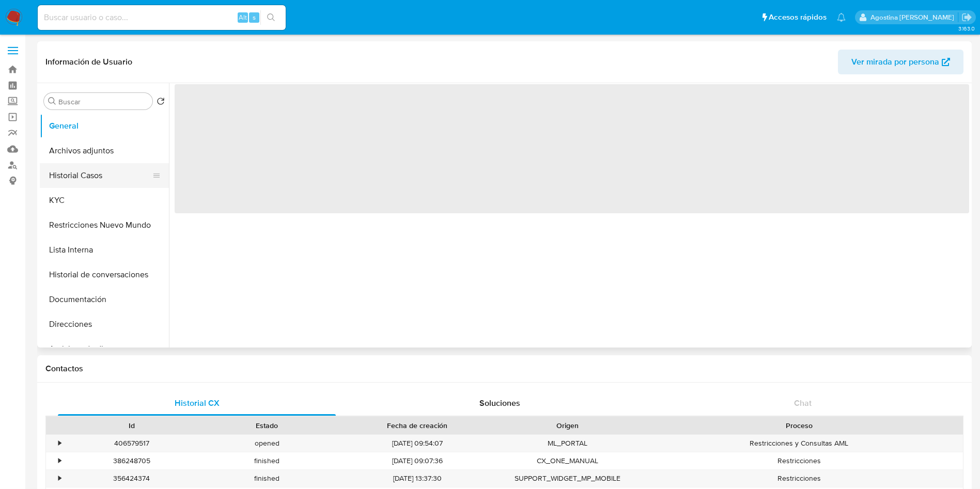
select select "10"
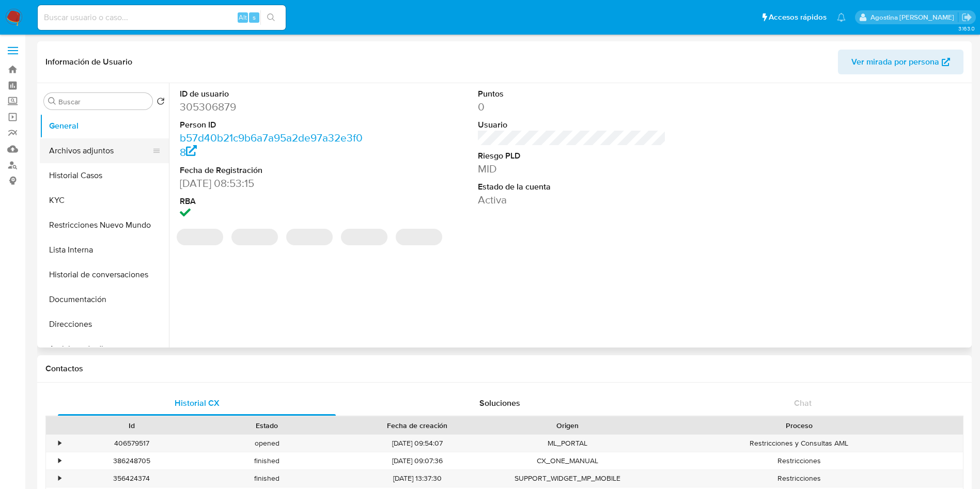
click at [88, 148] on button "Archivos adjuntos" at bounding box center [100, 150] width 121 height 25
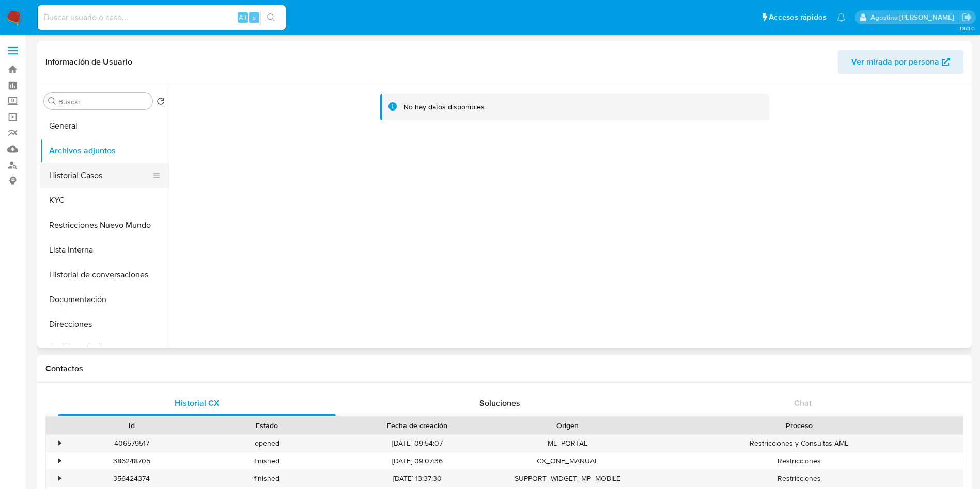
click at [121, 176] on button "Historial Casos" at bounding box center [100, 175] width 121 height 25
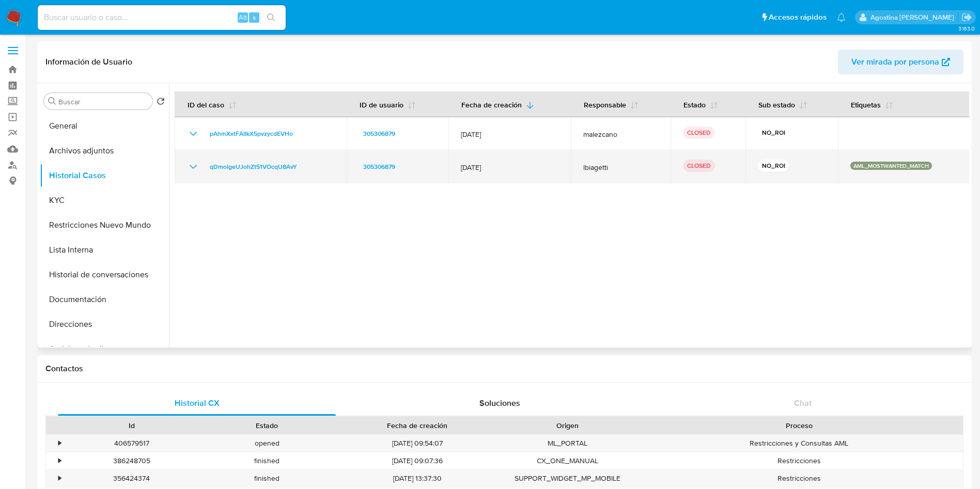
click at [186, 159] on td "qDmolgeUJohZt51VOcqU8AvY" at bounding box center [261, 166] width 172 height 33
click at [192, 164] on icon "Mostrar/Ocultar" at bounding box center [193, 167] width 12 height 12
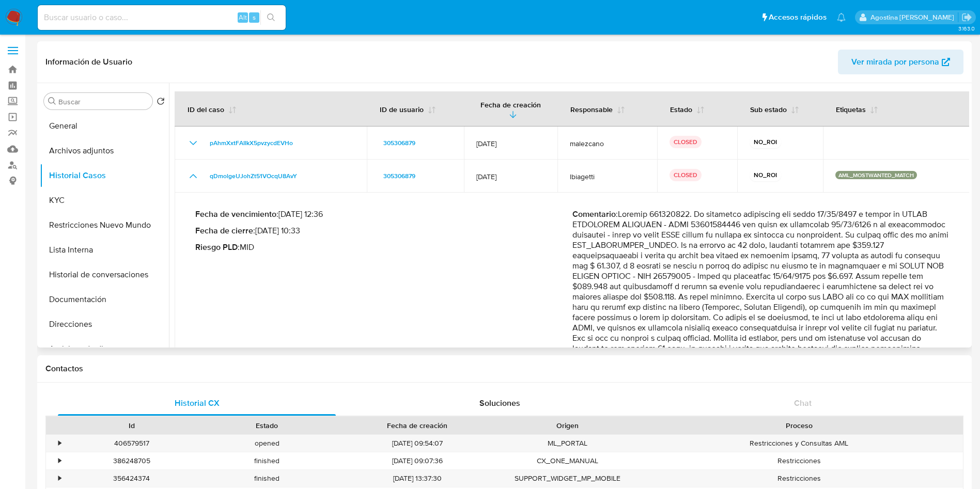
scroll to position [56, 0]
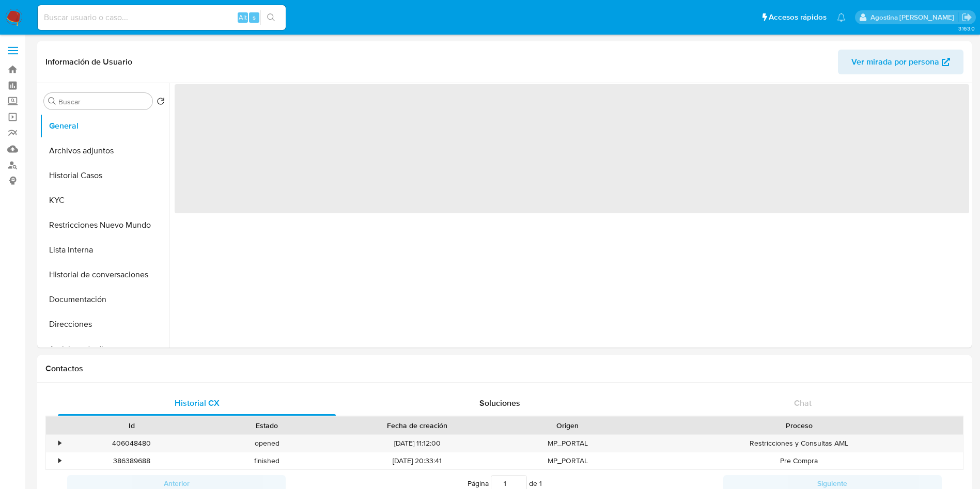
select select "10"
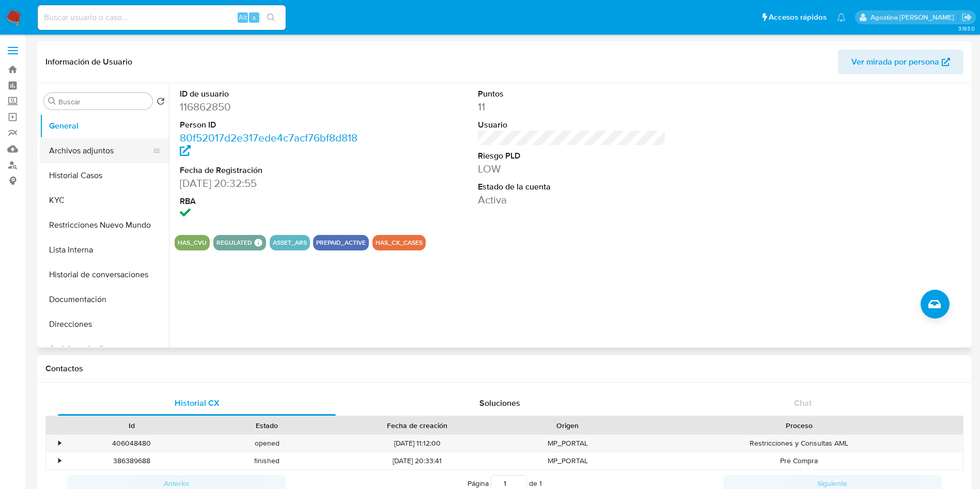
click at [105, 139] on button "Archivos adjuntos" at bounding box center [100, 150] width 121 height 25
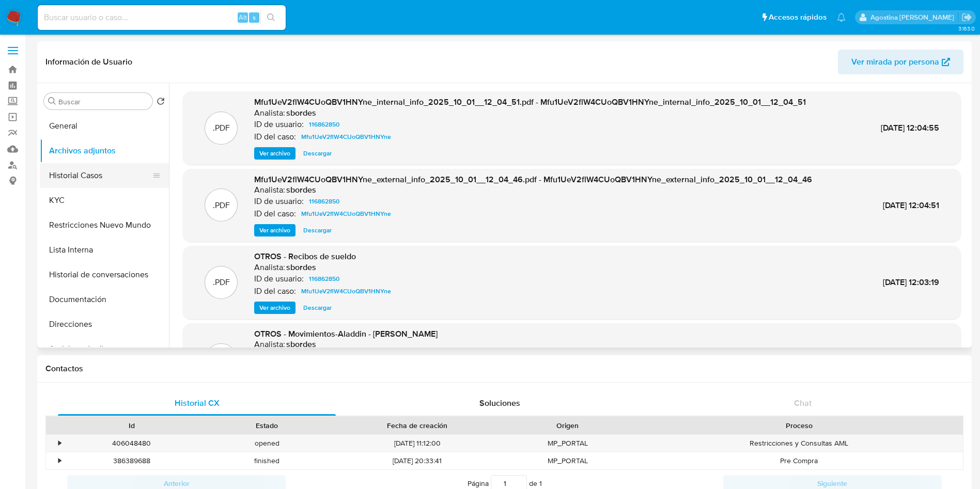
click at [117, 163] on button "Historial Casos" at bounding box center [100, 175] width 121 height 25
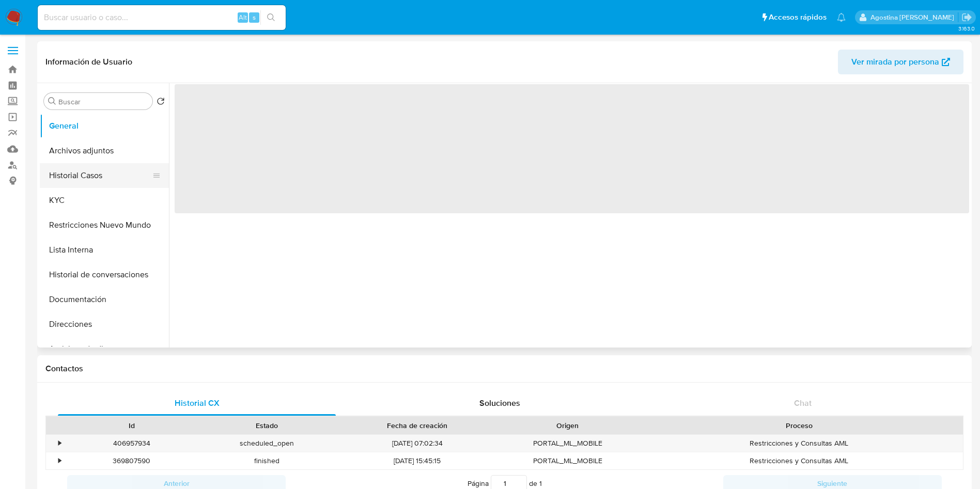
click at [110, 168] on button "Historial Casos" at bounding box center [100, 175] width 121 height 25
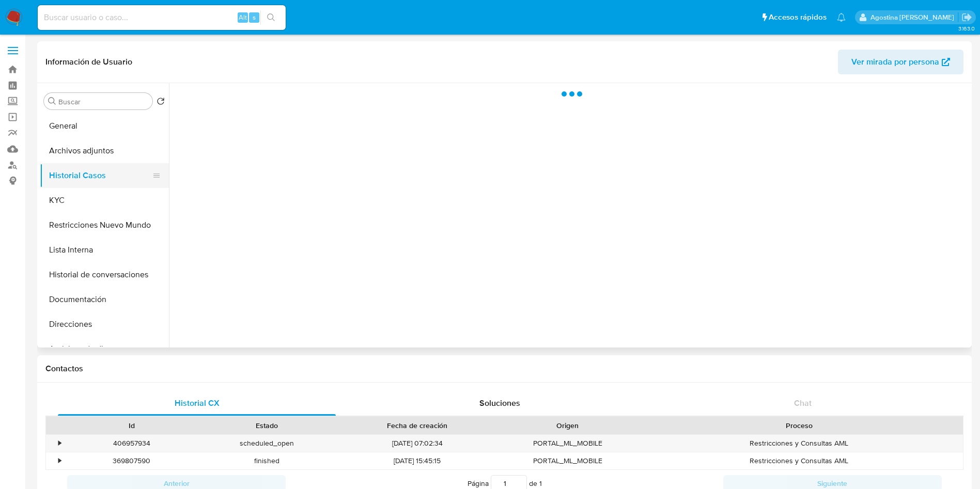
select select "10"
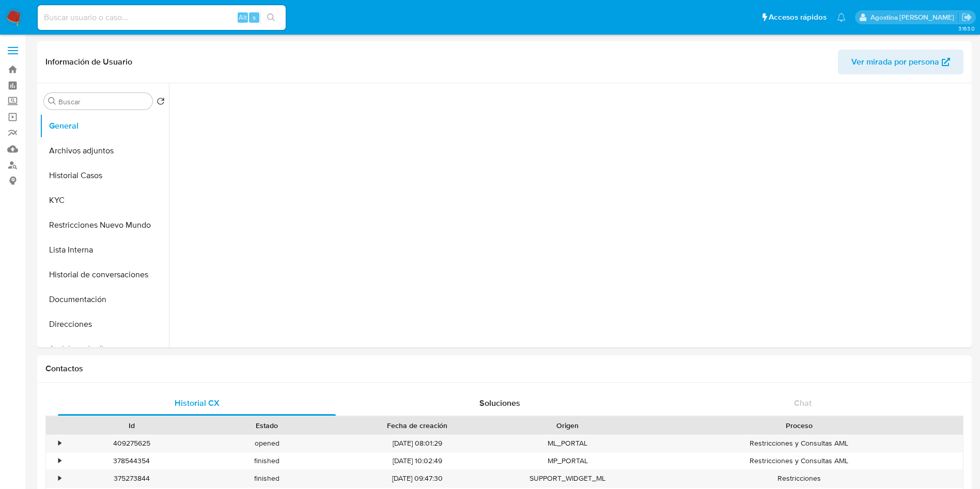
select select "10"
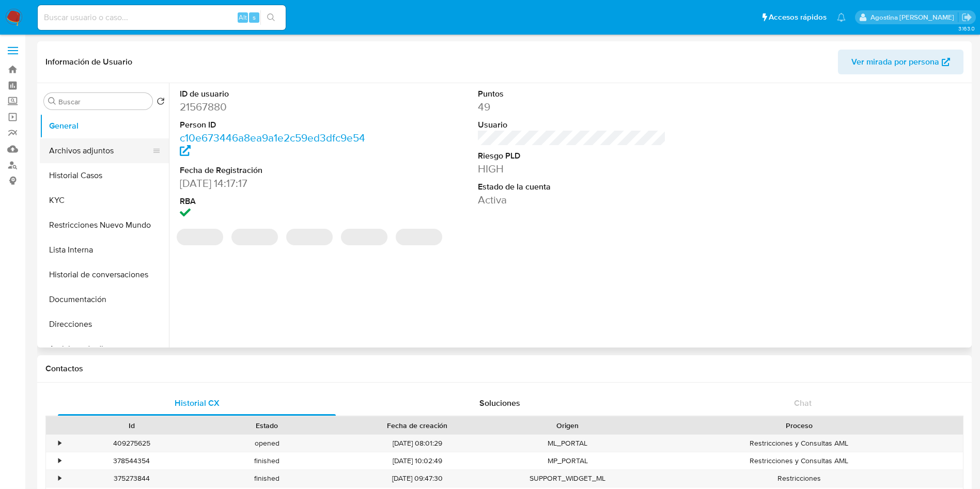
click at [110, 153] on button "Archivos adjuntos" at bounding box center [100, 150] width 121 height 25
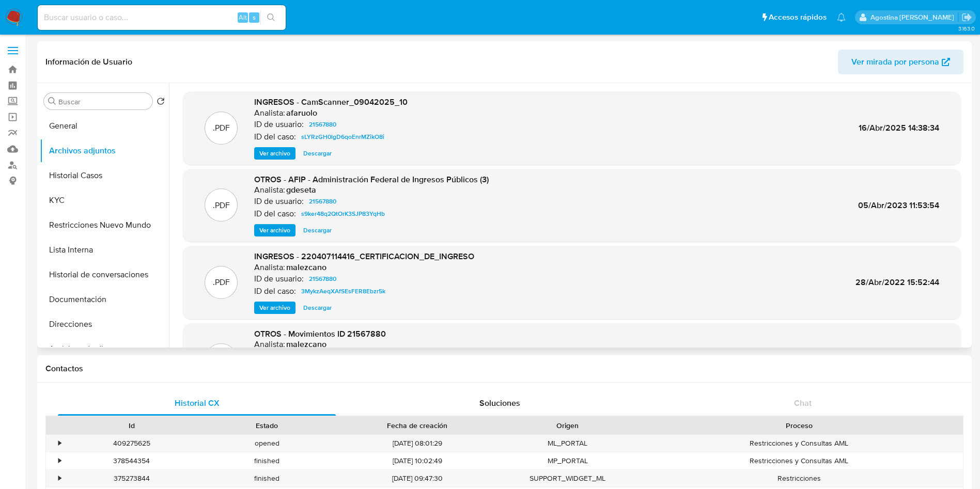
click at [282, 148] on span "Ver archivo" at bounding box center [274, 153] width 31 height 10
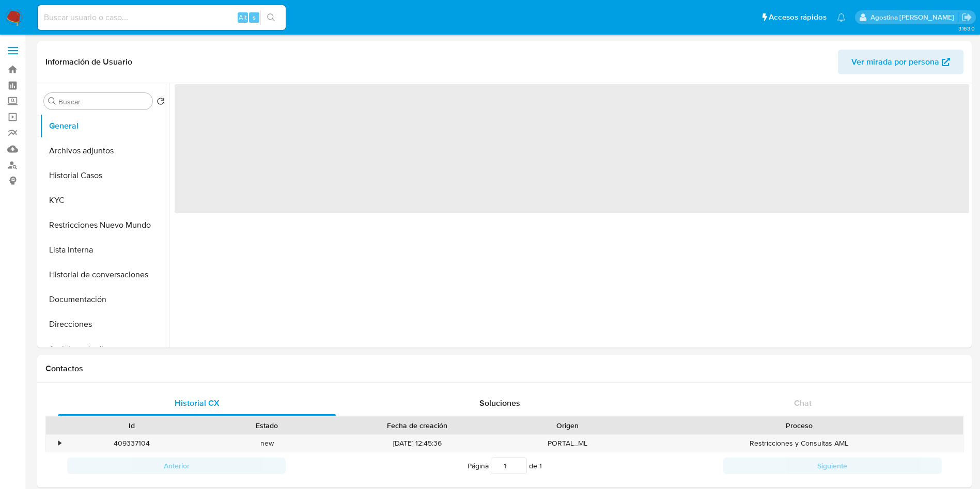
select select "10"
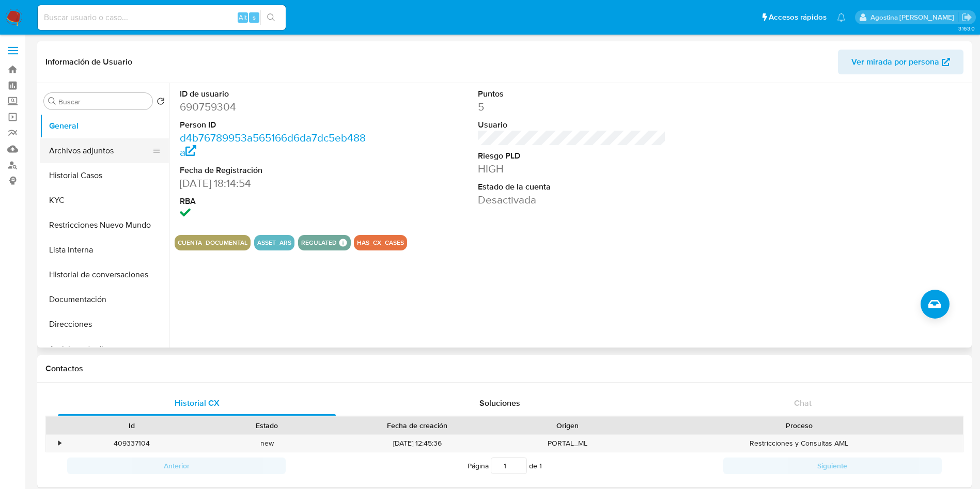
click at [127, 148] on button "Archivos adjuntos" at bounding box center [100, 150] width 121 height 25
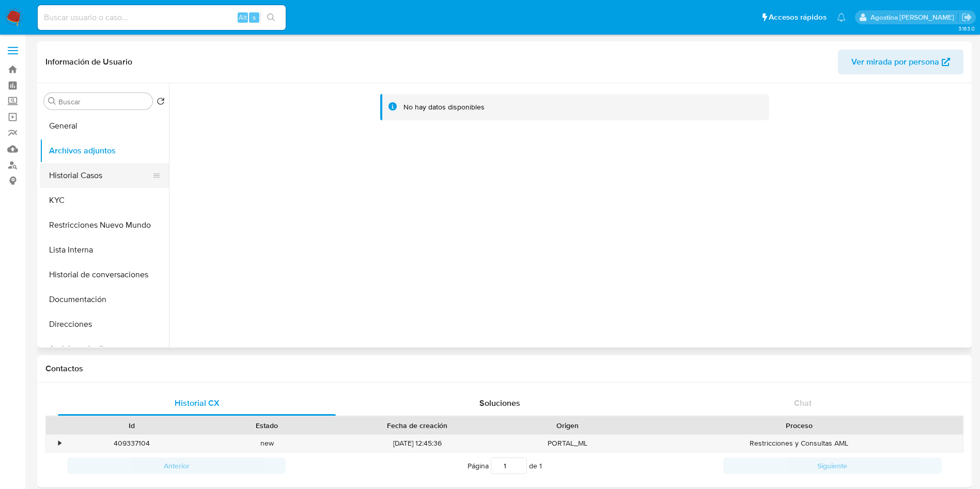
click at [95, 180] on button "Historial Casos" at bounding box center [100, 175] width 121 height 25
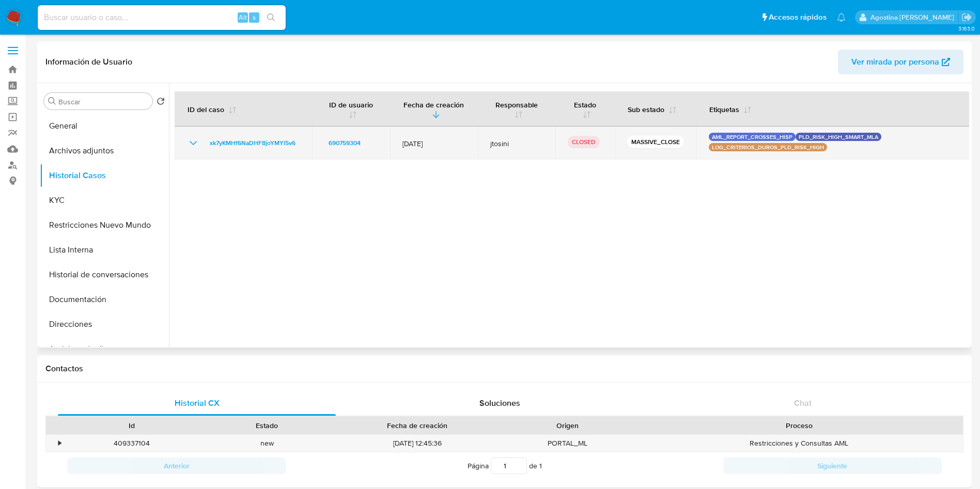
click at [190, 147] on icon "Mostrar/Ocultar" at bounding box center [193, 143] width 12 height 12
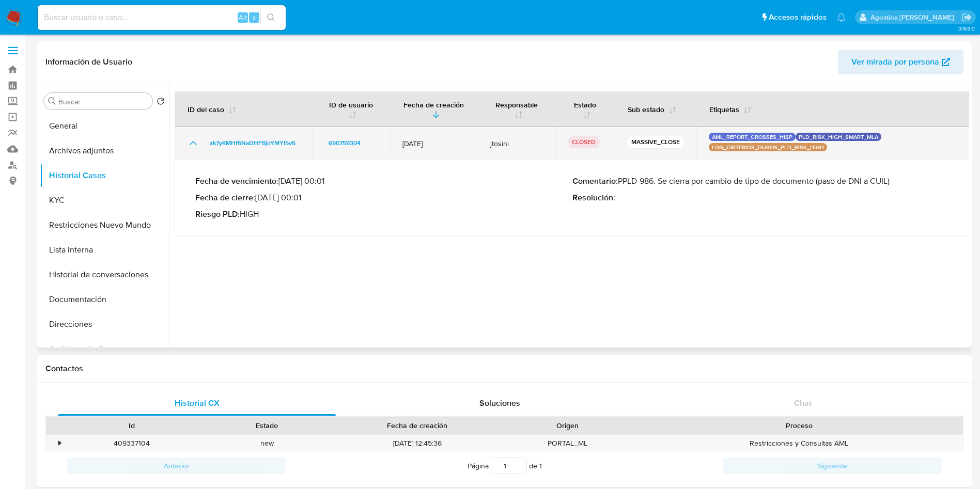
click at [190, 147] on icon "Mostrar/Ocultar" at bounding box center [193, 143] width 12 height 12
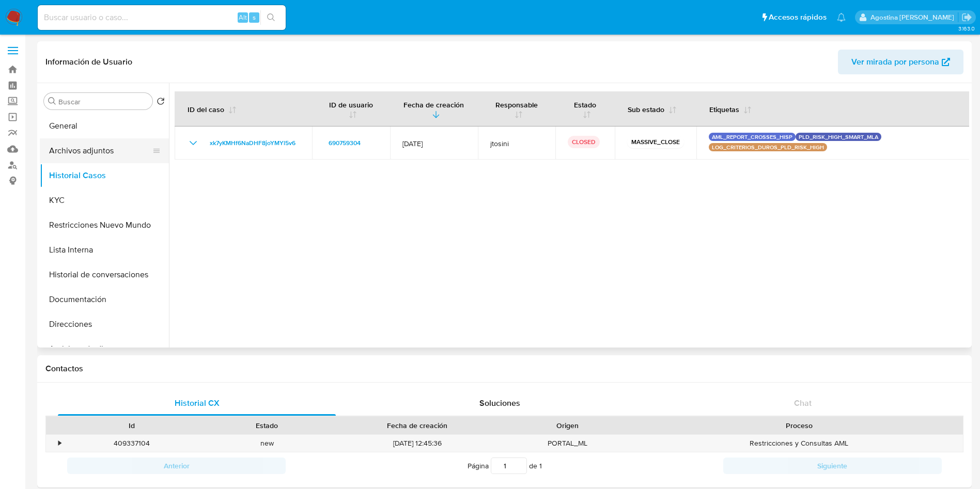
click at [110, 153] on button "Archivos adjuntos" at bounding box center [100, 150] width 121 height 25
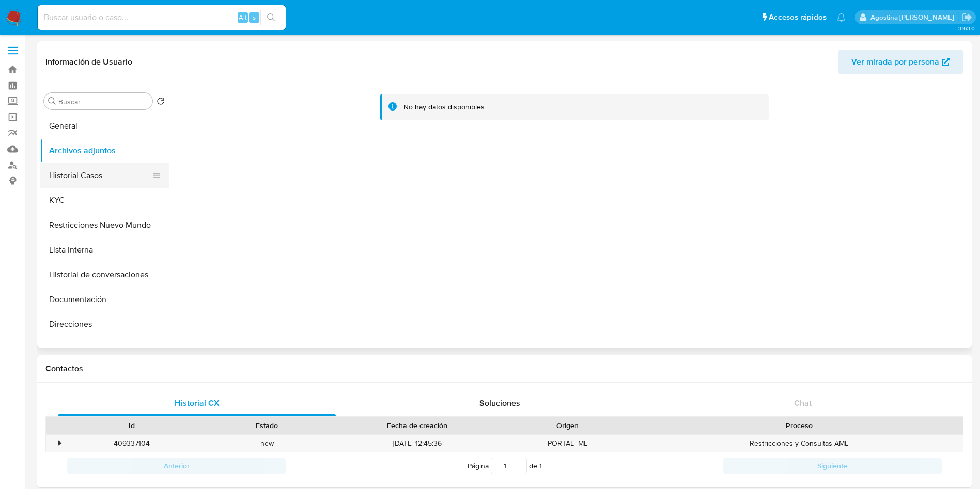
click at [118, 166] on button "Historial Casos" at bounding box center [100, 175] width 121 height 25
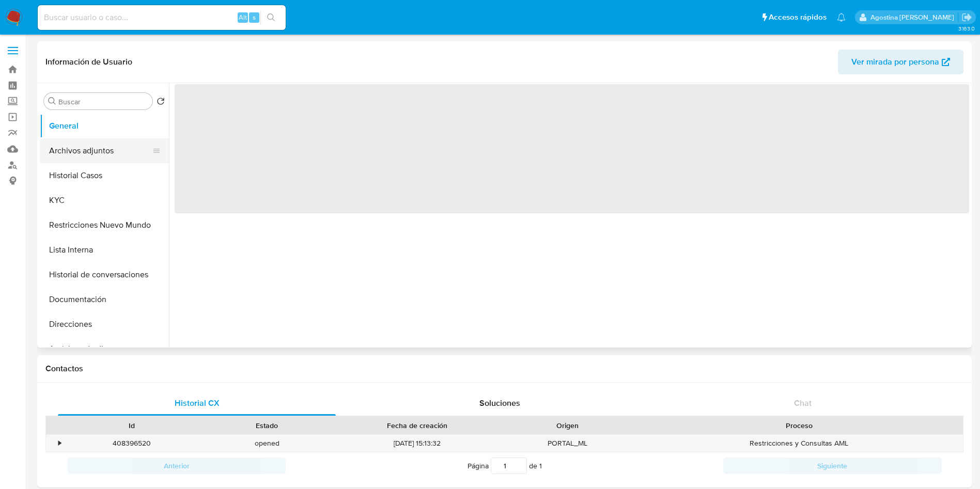
click at [108, 157] on button "Archivos adjuntos" at bounding box center [100, 150] width 121 height 25
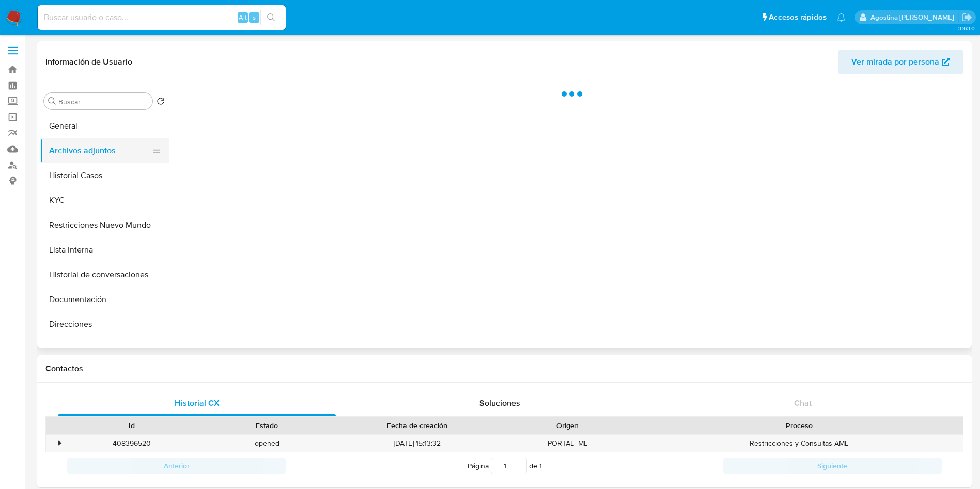
select select "10"
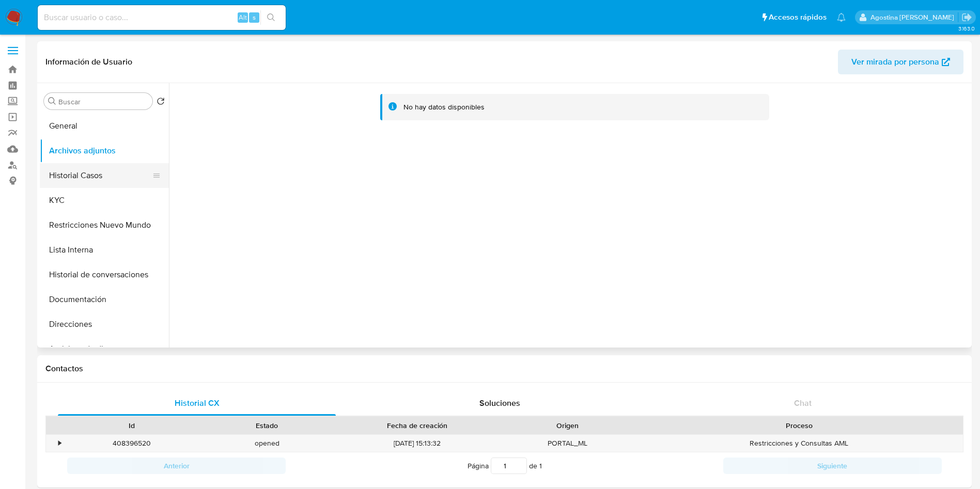
click at [111, 170] on button "Historial Casos" at bounding box center [100, 175] width 121 height 25
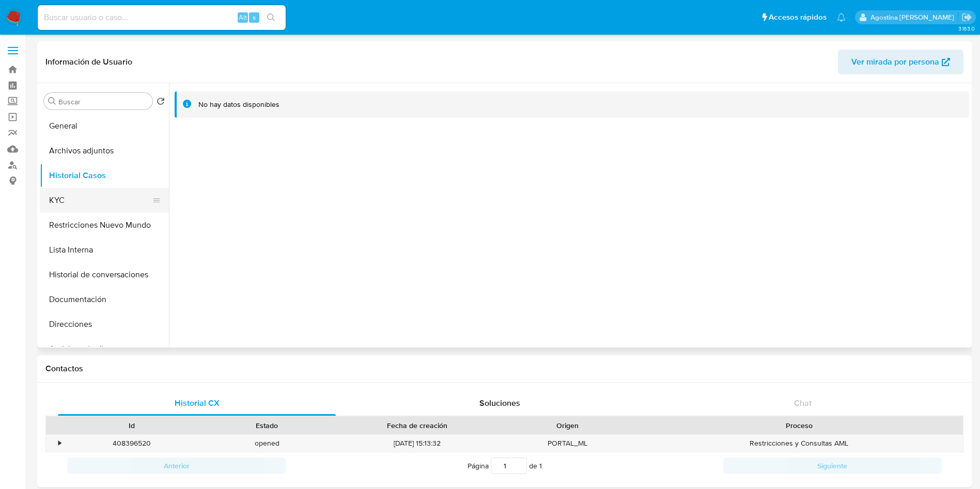
click at [110, 212] on button "KYC" at bounding box center [100, 200] width 121 height 25
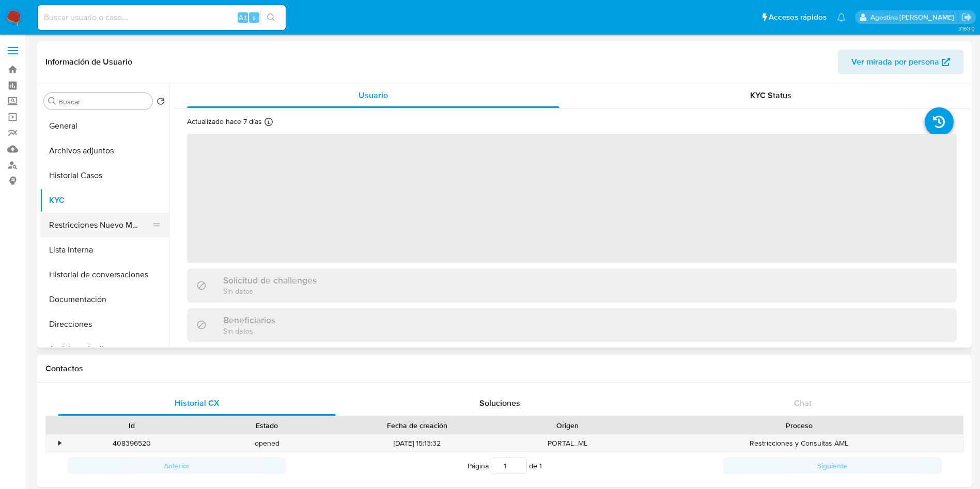
click at [108, 215] on button "Restricciones Nuevo Mundo" at bounding box center [100, 225] width 121 height 25
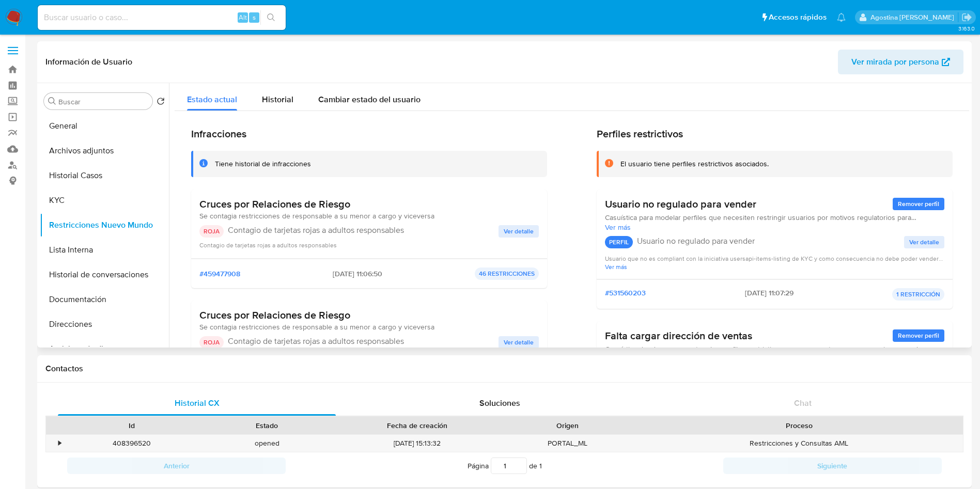
click at [522, 232] on span "Ver detalle" at bounding box center [519, 231] width 30 height 10
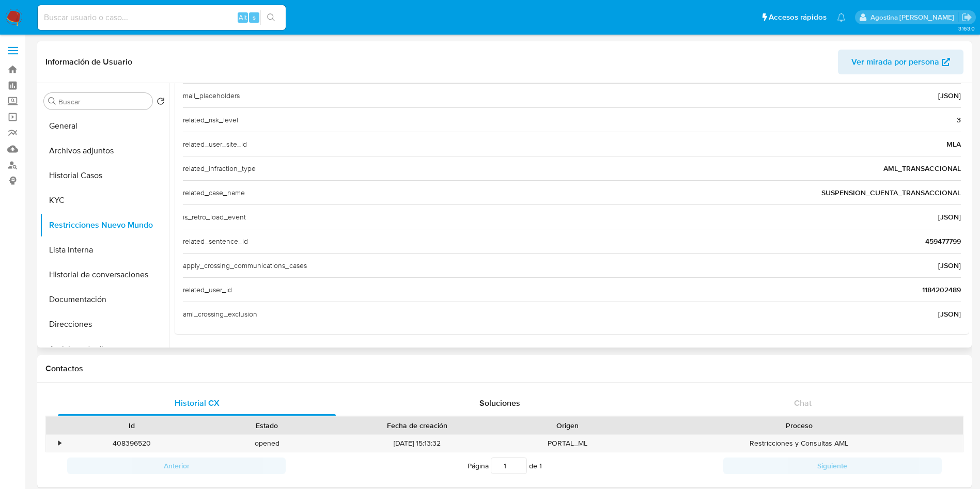
click at [932, 294] on div "related_user_id 1184202489" at bounding box center [572, 289] width 778 height 24
click at [932, 293] on span "1184202489" at bounding box center [941, 290] width 39 height 10
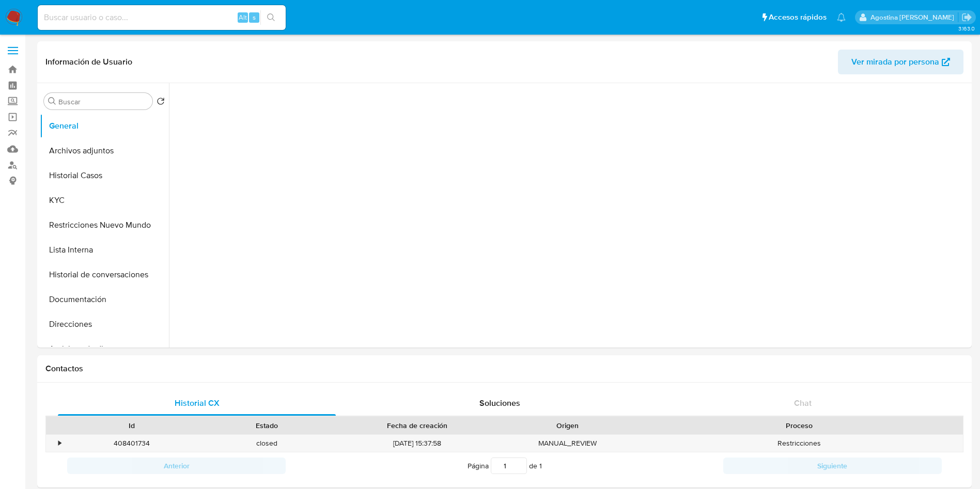
select select "10"
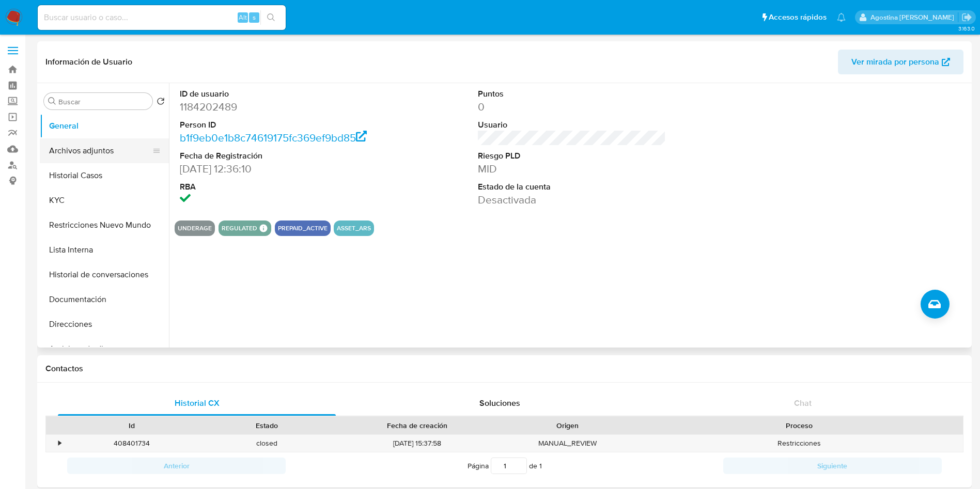
click at [97, 143] on button "Archivos adjuntos" at bounding box center [100, 150] width 121 height 25
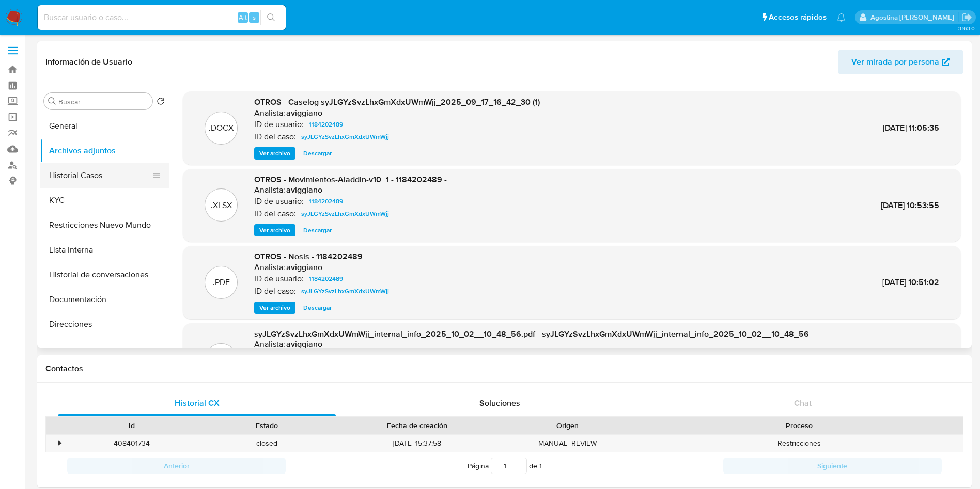
click at [123, 166] on button "Historial Casos" at bounding box center [100, 175] width 121 height 25
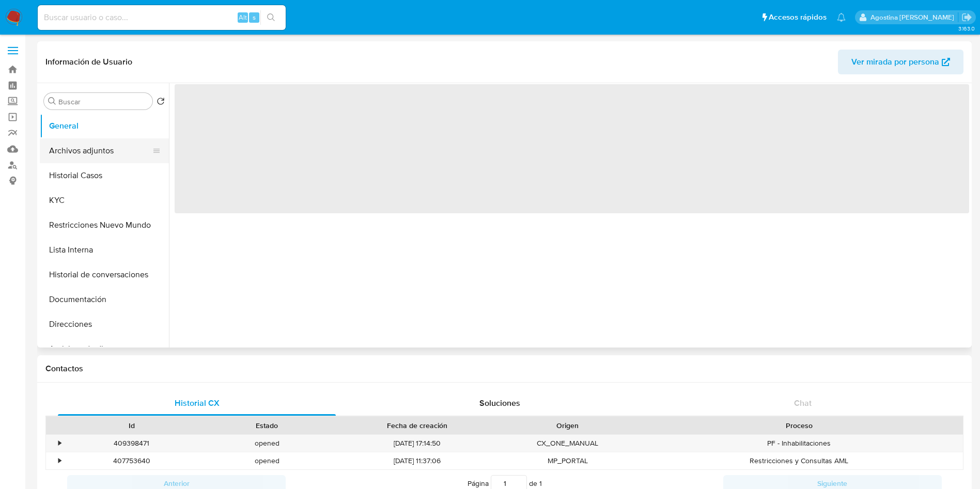
select select "10"
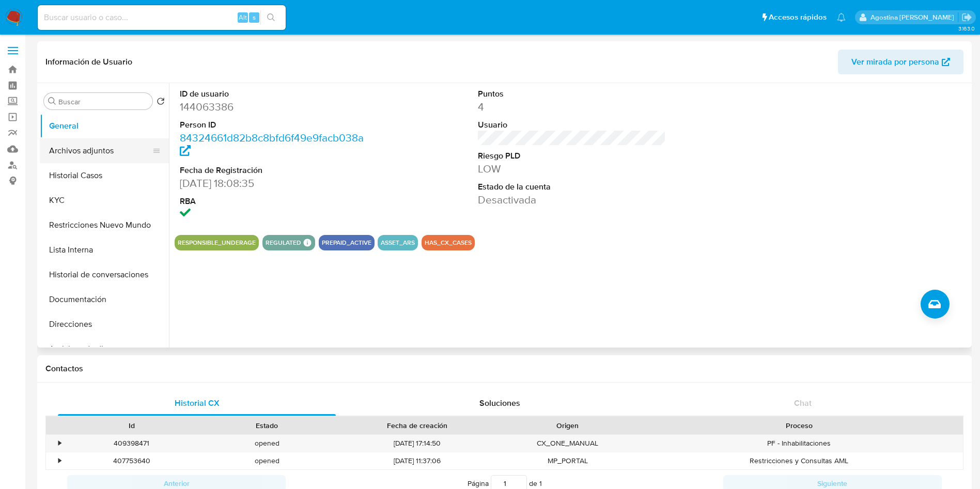
click at [118, 141] on button "Archivos adjuntos" at bounding box center [100, 150] width 121 height 25
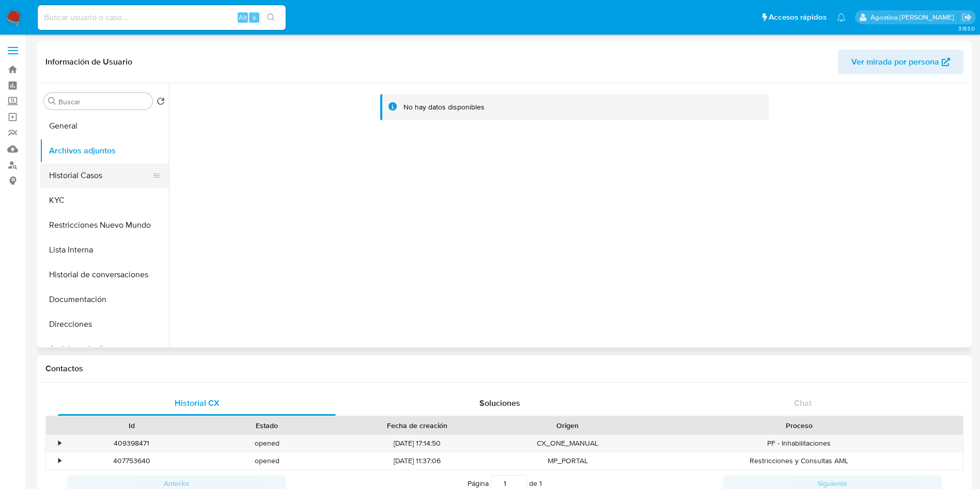
click at [116, 176] on button "Historial Casos" at bounding box center [100, 175] width 121 height 25
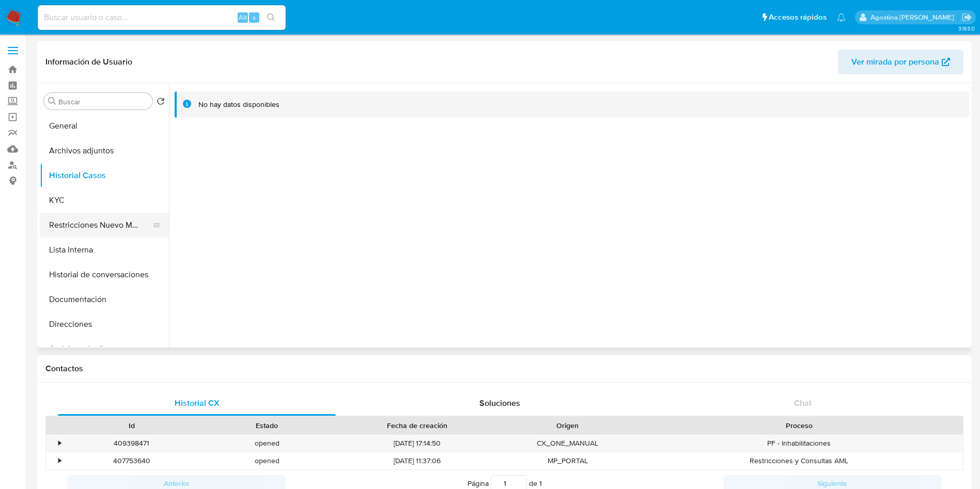
click at [111, 227] on button "Restricciones Nuevo Mundo" at bounding box center [100, 225] width 121 height 25
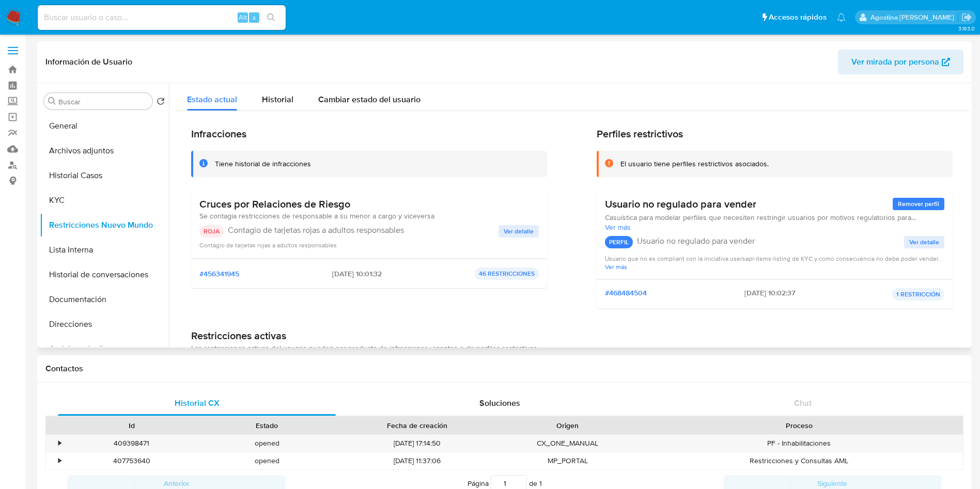
click at [518, 231] on span "Ver detalle" at bounding box center [519, 231] width 30 height 10
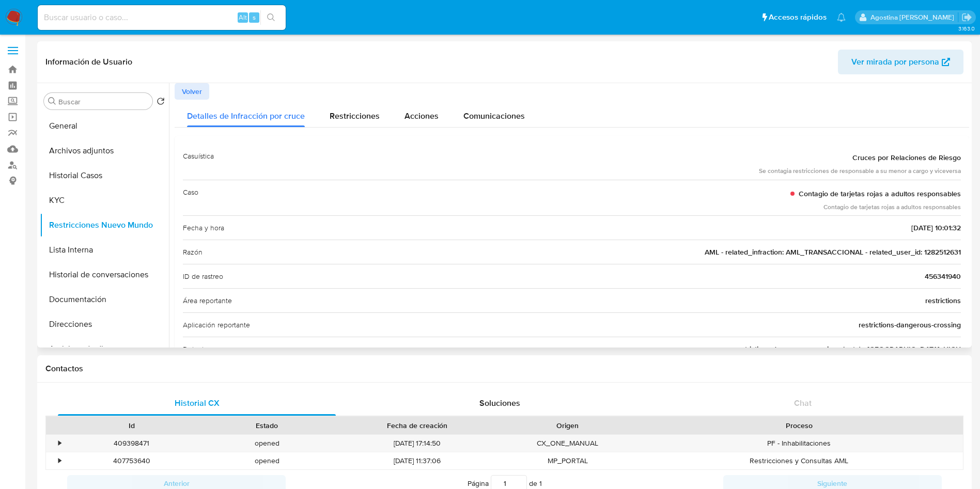
scroll to position [351, 0]
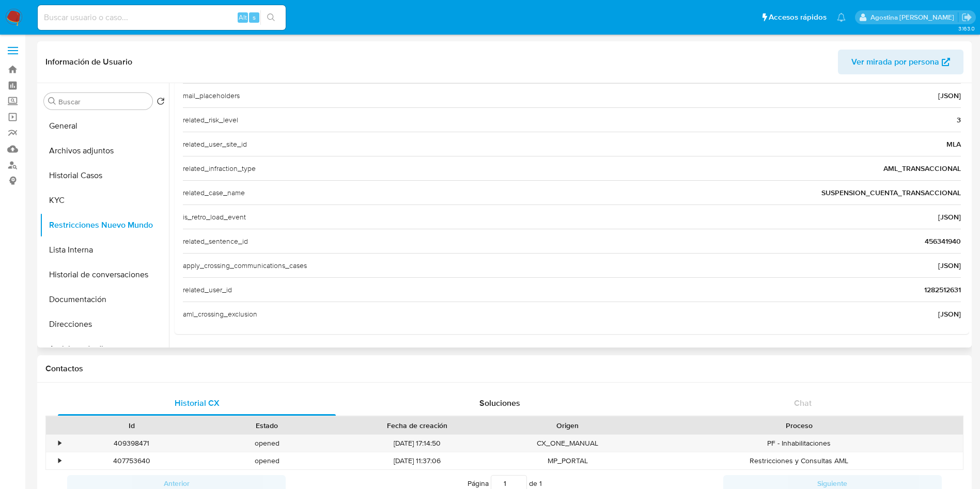
click at [940, 289] on span "1282512631" at bounding box center [942, 290] width 37 height 10
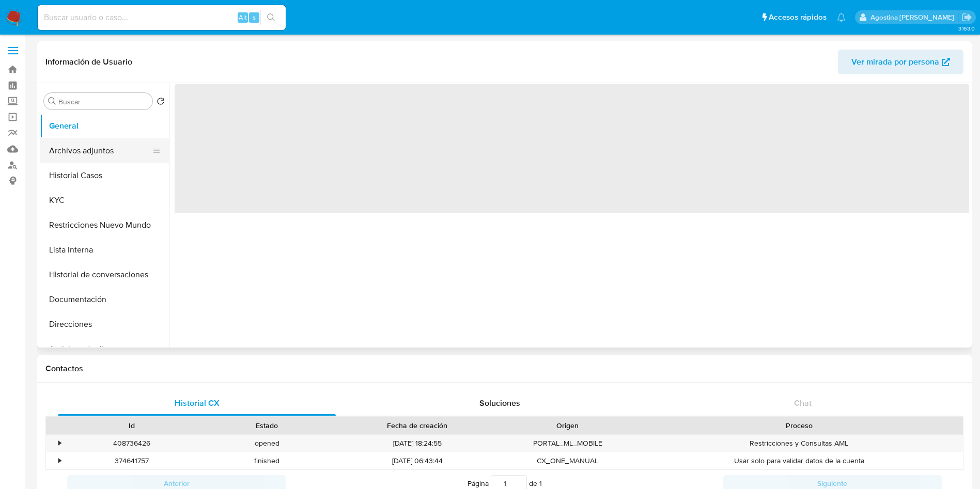
select select "10"
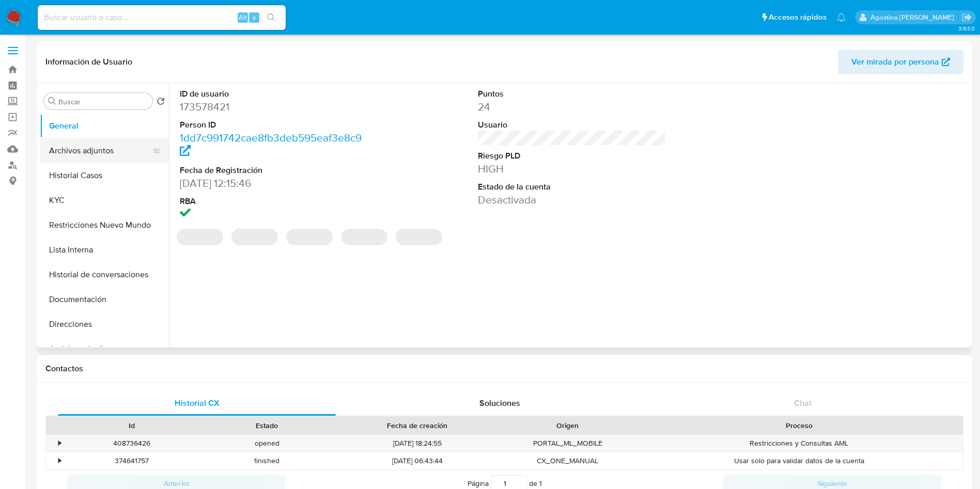
click at [77, 149] on button "Archivos adjuntos" at bounding box center [100, 150] width 121 height 25
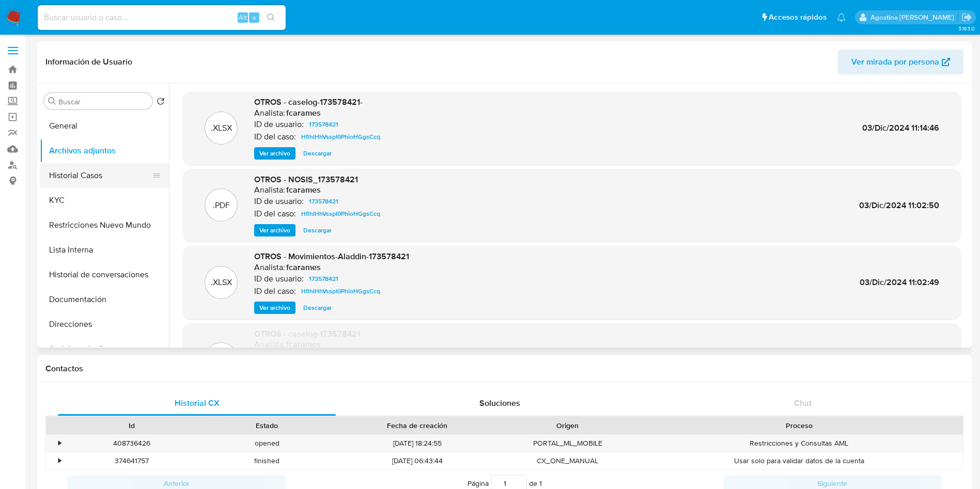
click at [100, 173] on button "Historial Casos" at bounding box center [100, 175] width 121 height 25
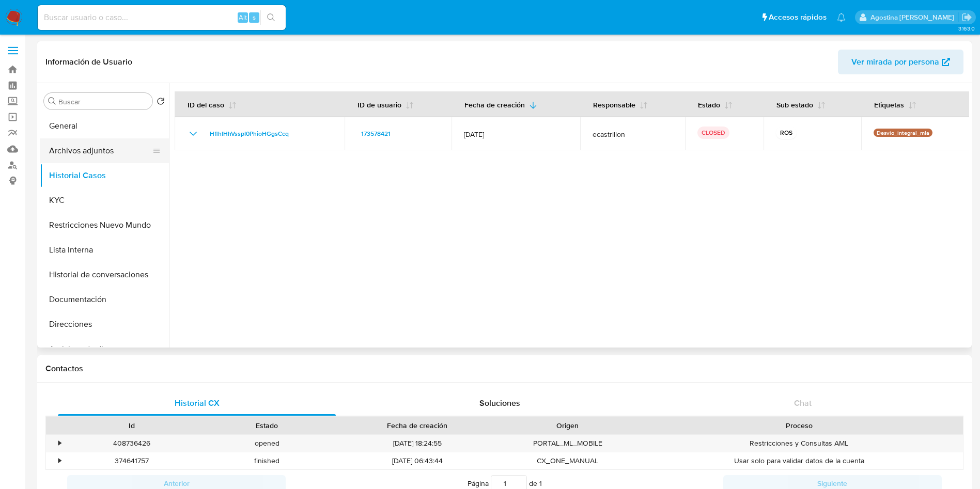
click at [95, 156] on button "Archivos adjuntos" at bounding box center [100, 150] width 121 height 25
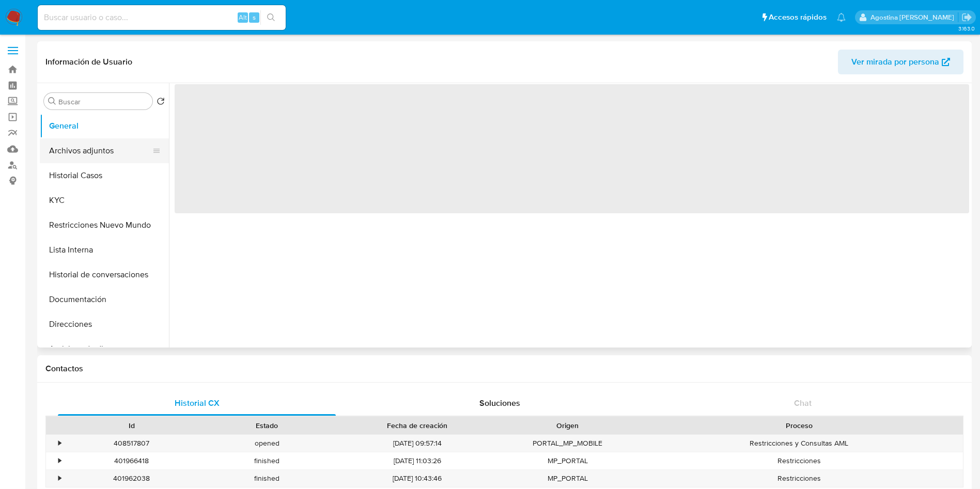
click at [111, 147] on button "Archivos adjuntos" at bounding box center [100, 150] width 121 height 25
select select "10"
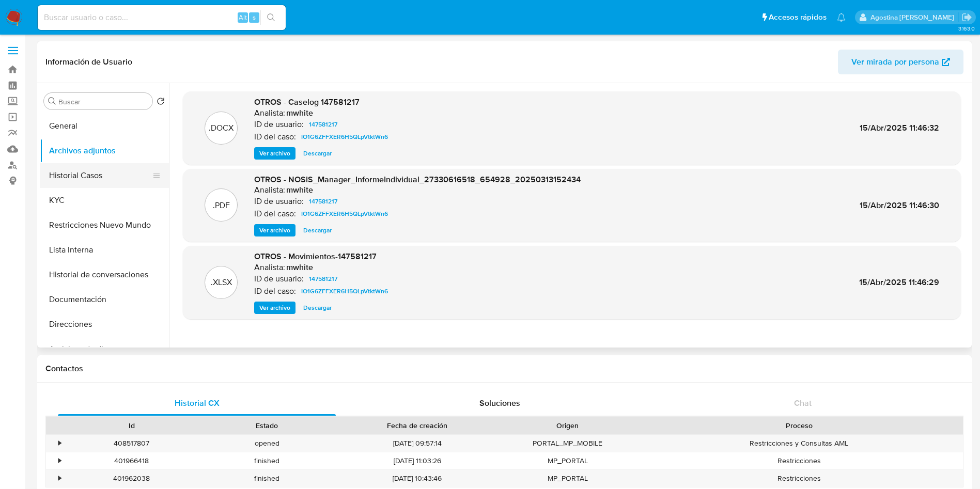
click at [111, 168] on button "Historial Casos" at bounding box center [100, 175] width 121 height 25
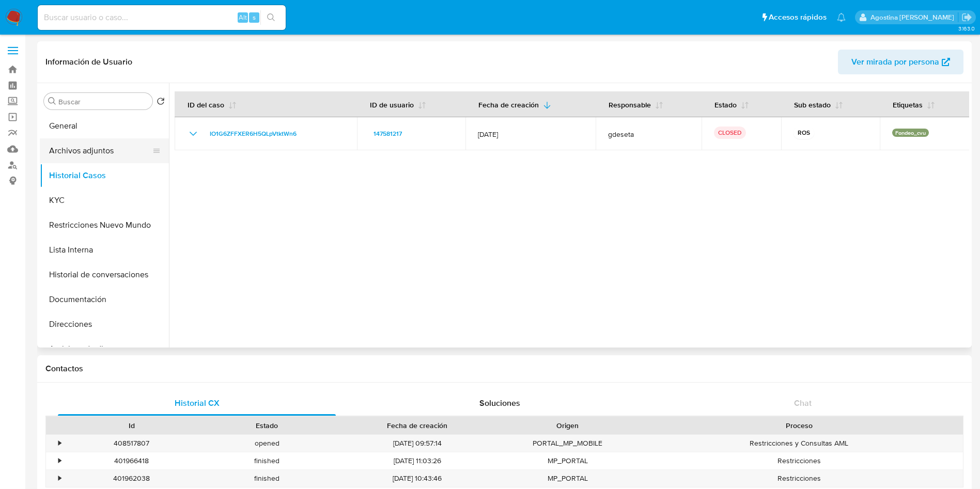
click at [120, 153] on button "Archivos adjuntos" at bounding box center [100, 150] width 121 height 25
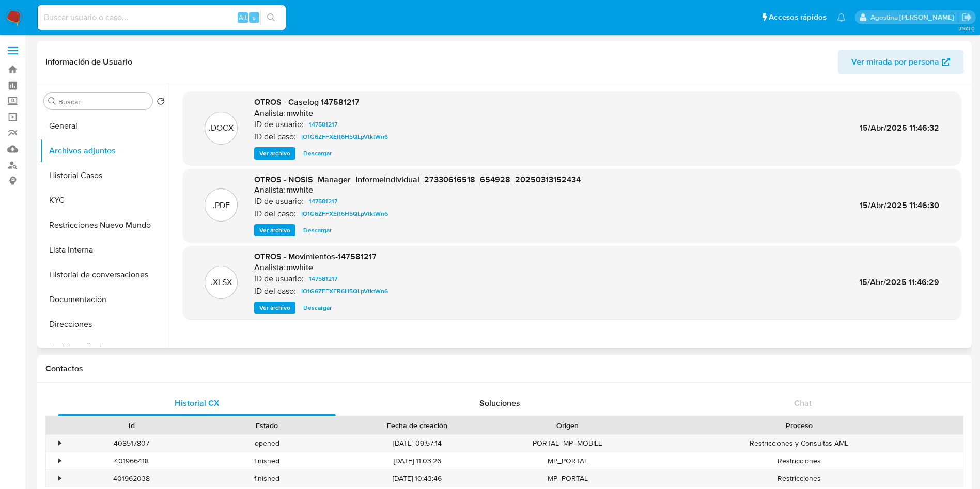
click at [265, 150] on span "Ver archivo" at bounding box center [274, 153] width 31 height 10
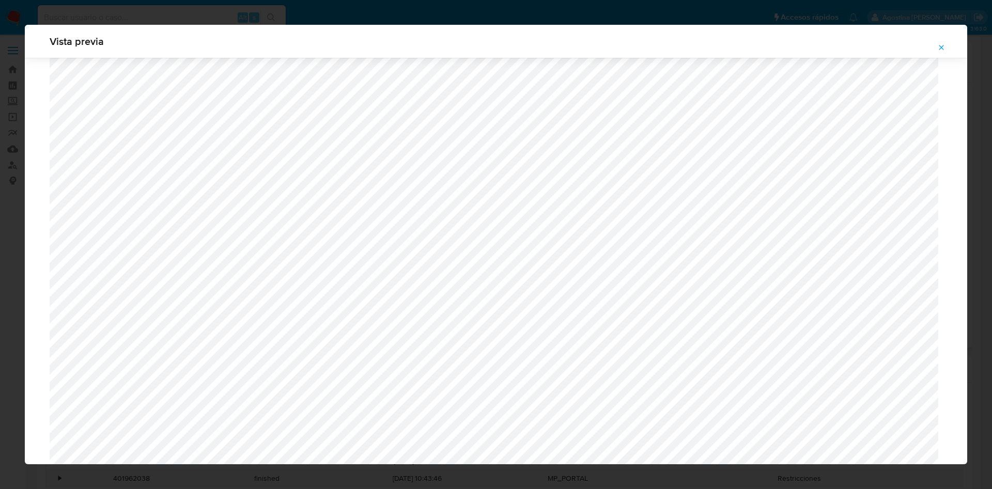
scroll to position [522, 0]
click at [943, 53] on span "Attachment preview" at bounding box center [941, 47] width 8 height 14
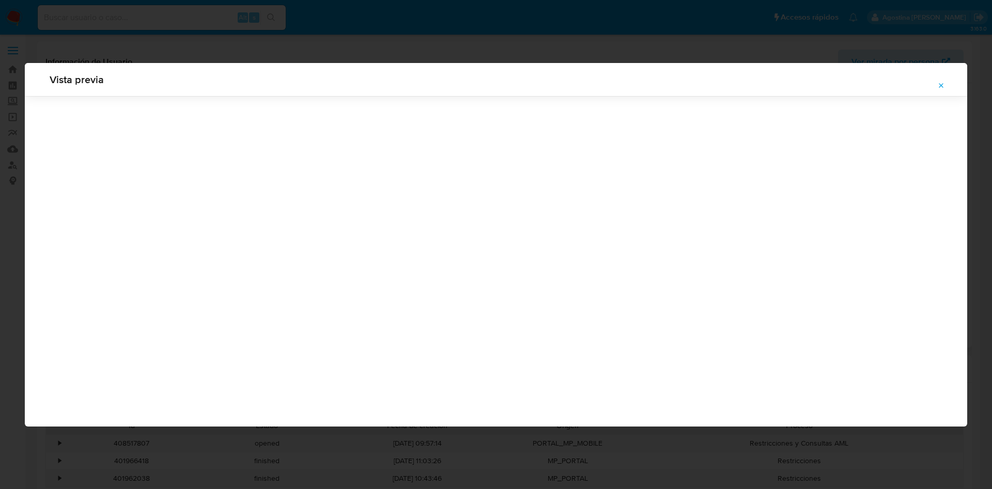
scroll to position [0, 0]
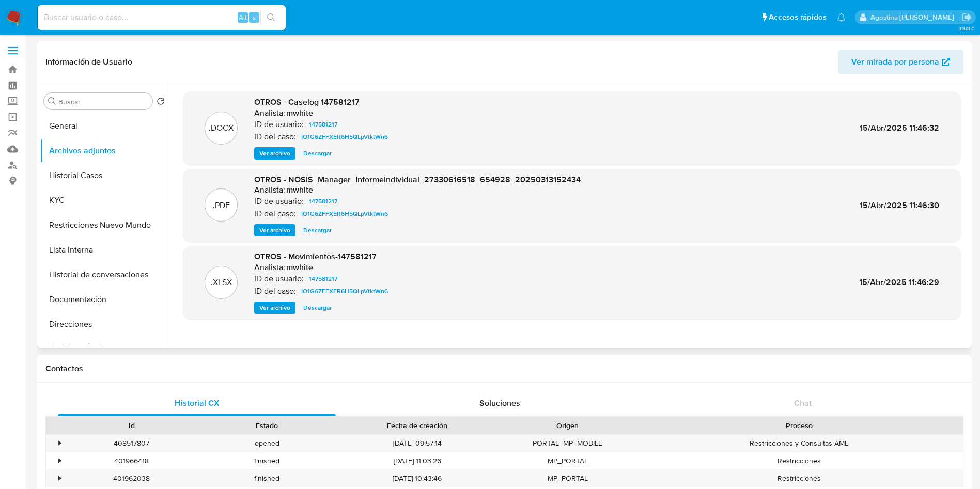
click at [270, 148] on span "Ver archivo" at bounding box center [274, 153] width 31 height 10
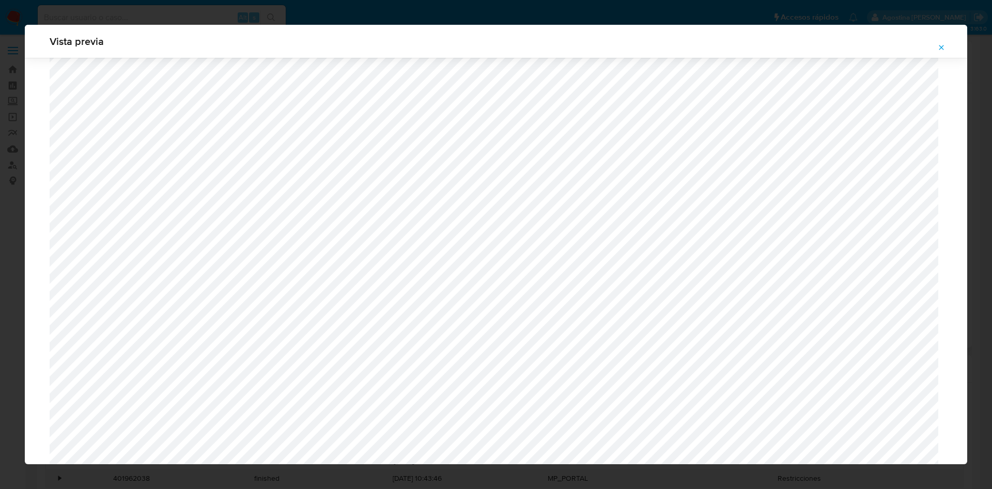
scroll to position [599, 0]
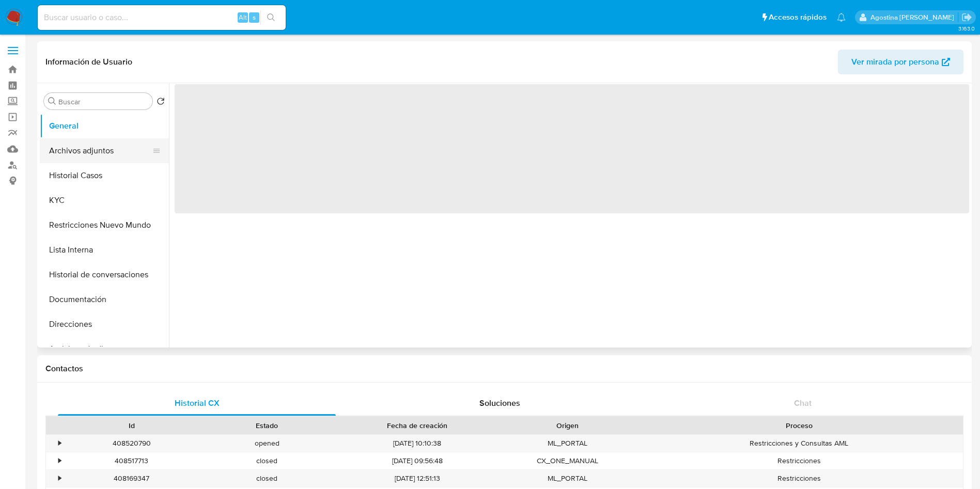
click at [100, 152] on button "Archivos adjuntos" at bounding box center [100, 150] width 121 height 25
select select "10"
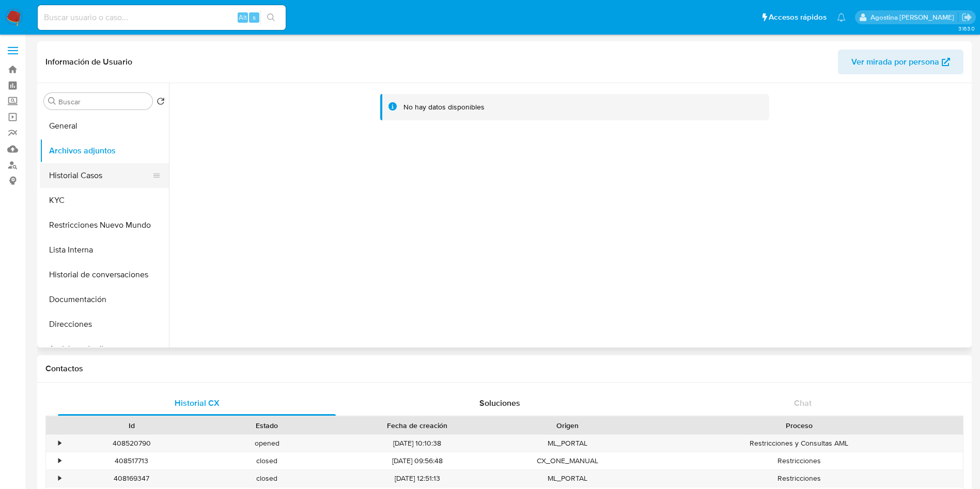
click at [118, 166] on button "Historial Casos" at bounding box center [100, 175] width 121 height 25
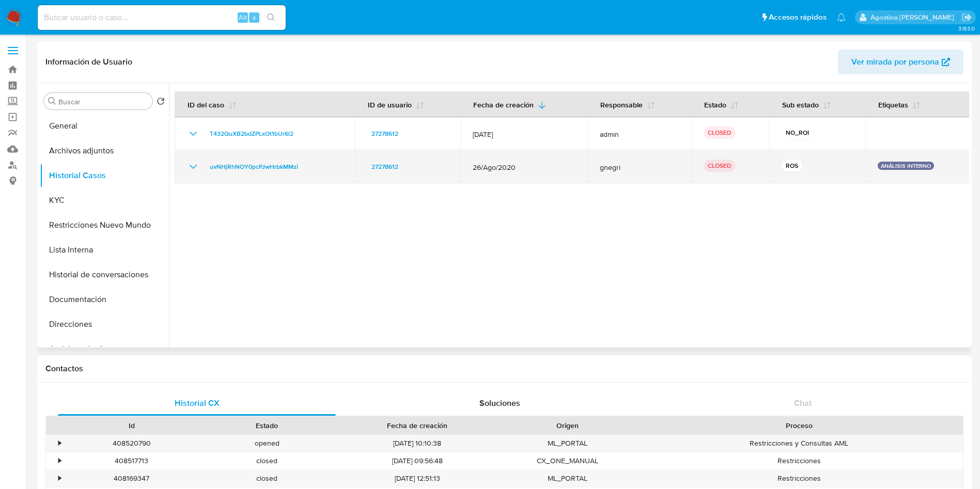
click at [193, 161] on icon "Mostrar/Ocultar" at bounding box center [193, 167] width 12 height 12
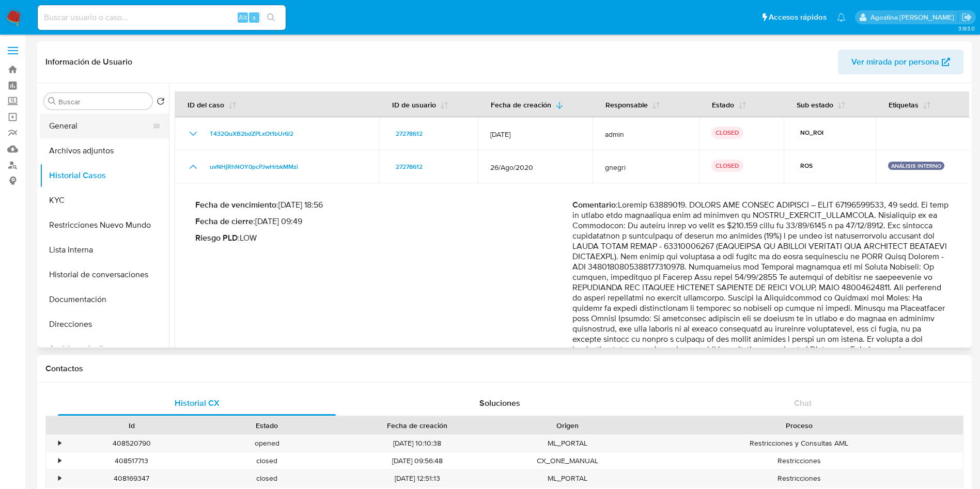
click at [94, 118] on button "General" at bounding box center [100, 126] width 121 height 25
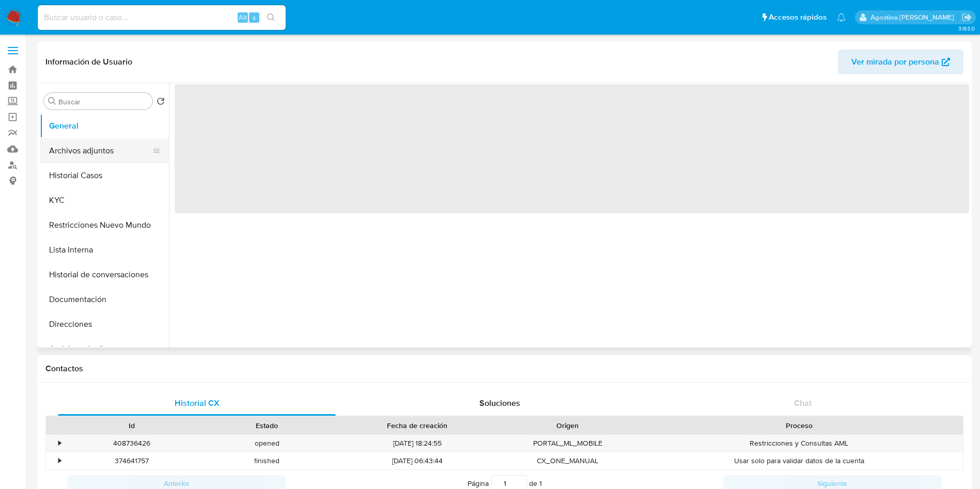
click at [98, 142] on button "Archivos adjuntos" at bounding box center [100, 150] width 121 height 25
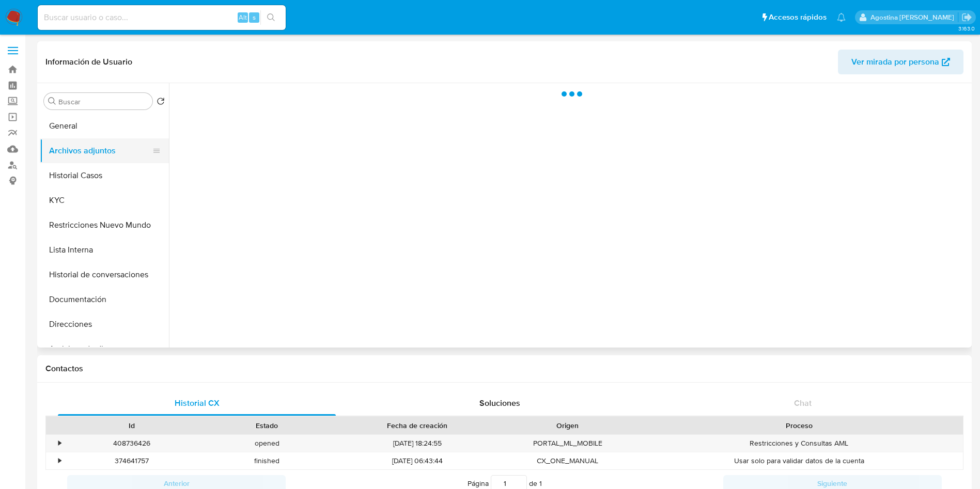
select select "10"
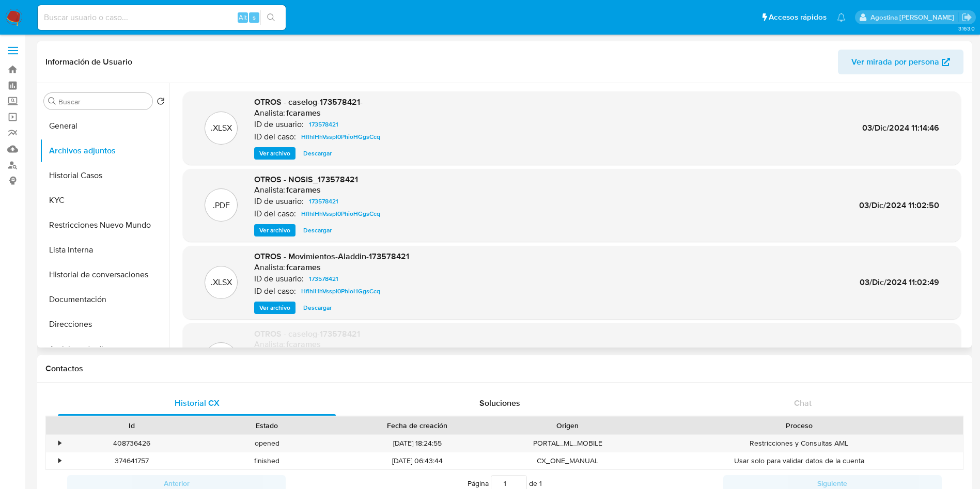
click at [279, 154] on span "Ver archivo" at bounding box center [274, 153] width 31 height 10
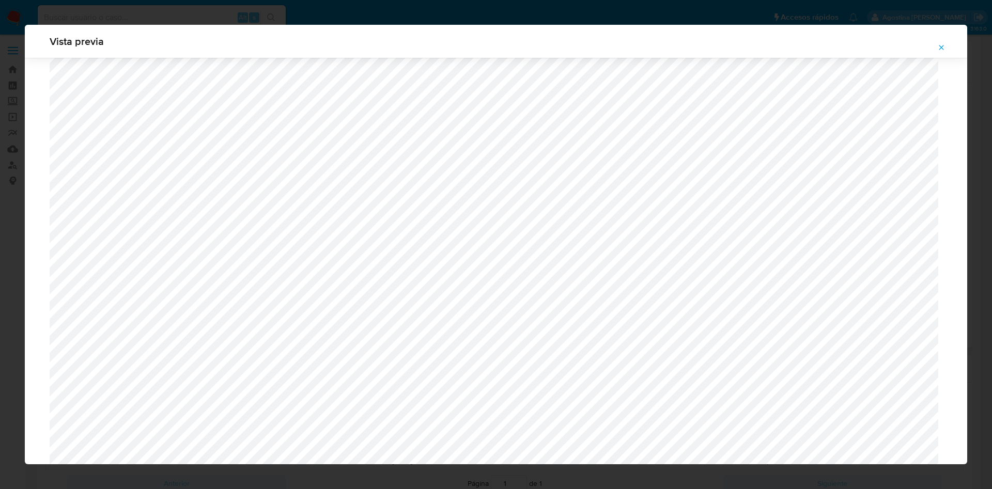
scroll to position [599, 0]
click at [947, 53] on button "Attachment preview" at bounding box center [941, 47] width 23 height 17
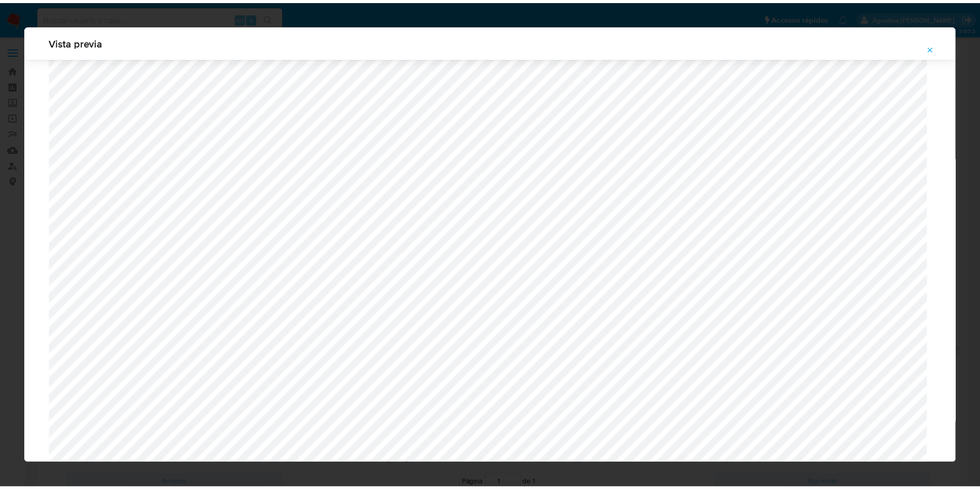
scroll to position [0, 0]
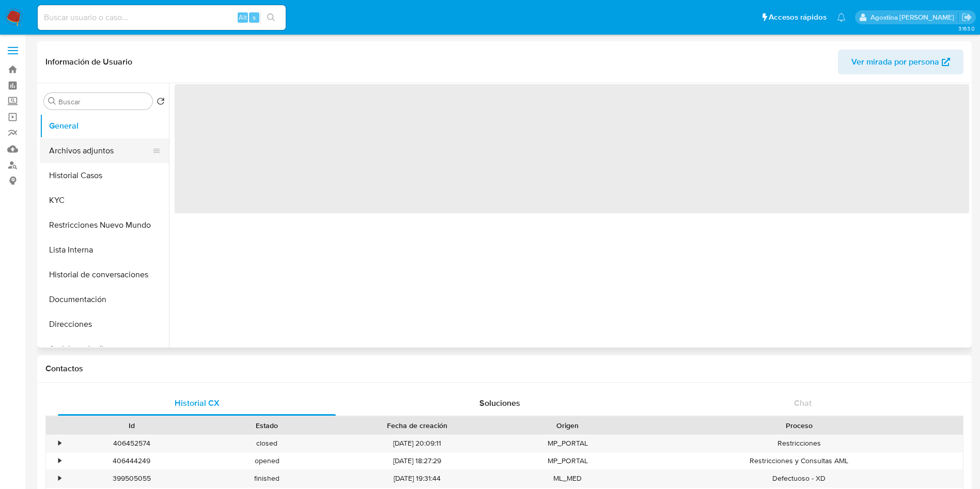
click at [96, 161] on button "Archivos adjuntos" at bounding box center [100, 150] width 121 height 25
select select "10"
